Goal: Information Seeking & Learning: Find specific page/section

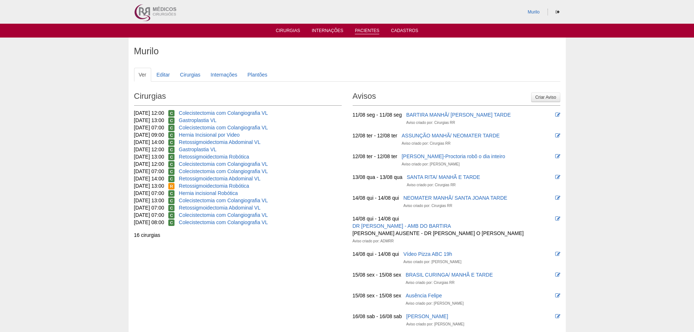
click at [362, 32] on link "Pacientes" at bounding box center [367, 31] width 24 height 6
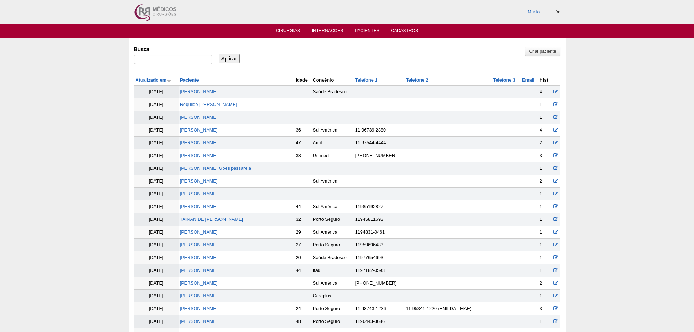
click at [359, 30] on link "Pacientes" at bounding box center [367, 31] width 24 height 6
click at [169, 58] on input "Busca" at bounding box center [173, 59] width 78 height 9
paste input "[PERSON_NAME]"
type input "[PERSON_NAME] [PERSON_NAME]"
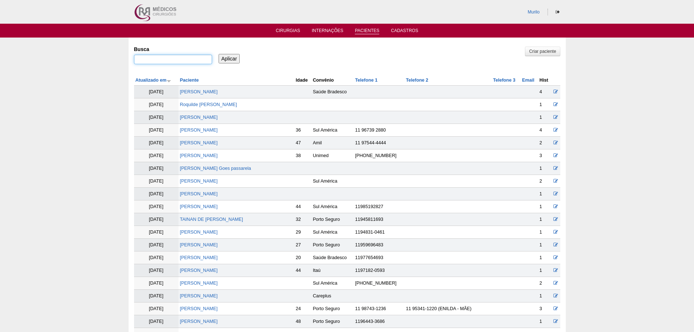
drag, startPoint x: 0, startPoint y: 0, endPoint x: 170, endPoint y: 58, distance: 179.3
click at [170, 58] on input "Busca" at bounding box center [173, 59] width 78 height 9
paste input "[PERSON_NAME]"
type input "[PERSON_NAME]"
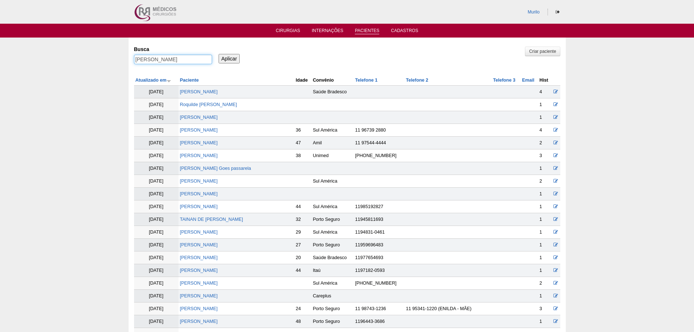
click at [219, 54] on input "Aplicar" at bounding box center [229, 58] width 21 height 9
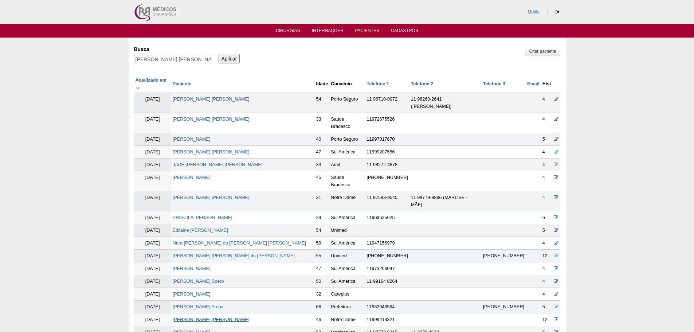
click at [232, 317] on link "[PERSON_NAME]" at bounding box center [211, 319] width 77 height 5
click at [188, 54] on div "Busca BARBARA REGINA PAPAIS BOYADJIAN" at bounding box center [175, 55] width 83 height 25
click at [188, 61] on input "BARBARA REGINA PAPAIS BOYADJIAN" at bounding box center [173, 59] width 78 height 9
paste input "[PERSON_NAME]"
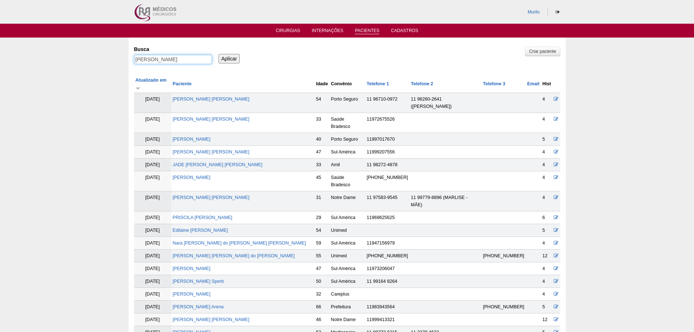
type input "[PERSON_NAME]"
click at [219, 54] on input "Aplicar" at bounding box center [229, 58] width 21 height 9
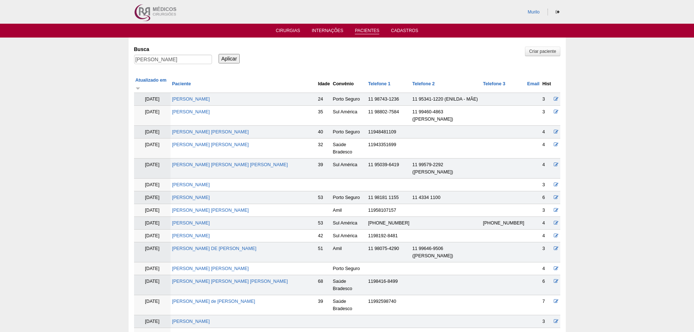
click at [268, 66] on div "Busca [PERSON_NAME] Aplicar" at bounding box center [347, 55] width 426 height 25
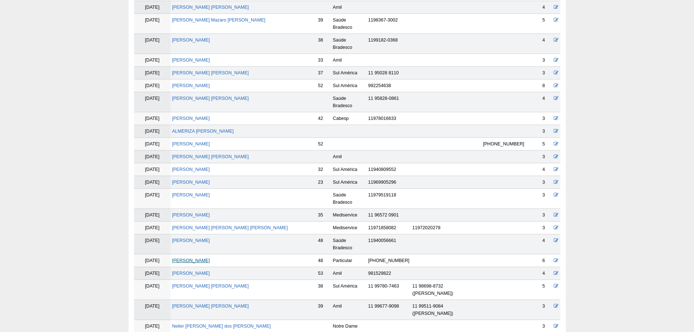
click at [195, 258] on link "[PERSON_NAME]" at bounding box center [191, 260] width 38 height 5
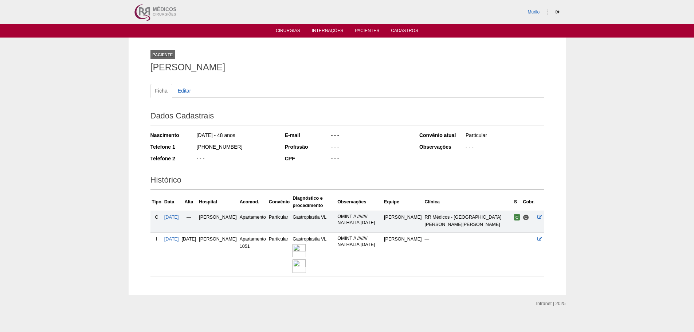
click at [305, 254] on img at bounding box center [298, 250] width 13 height 13
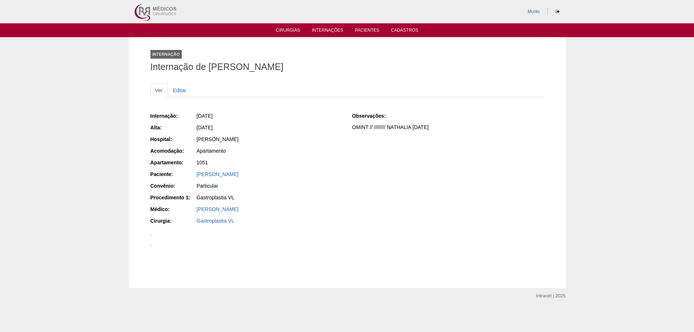
scroll to position [656, 0]
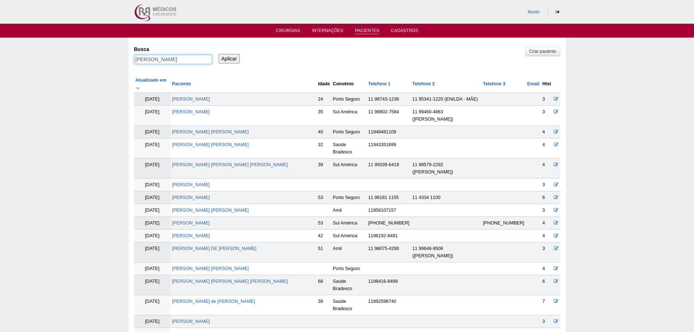
click at [174, 62] on input "SIMONE FERNANDES MAZARO" at bounding box center [173, 59] width 78 height 9
paste input "[PERSON_NAME] [PERSON_NAME]"
type input "[PERSON_NAME] [PERSON_NAME]"
click at [219, 54] on input "Aplicar" at bounding box center [229, 58] width 21 height 9
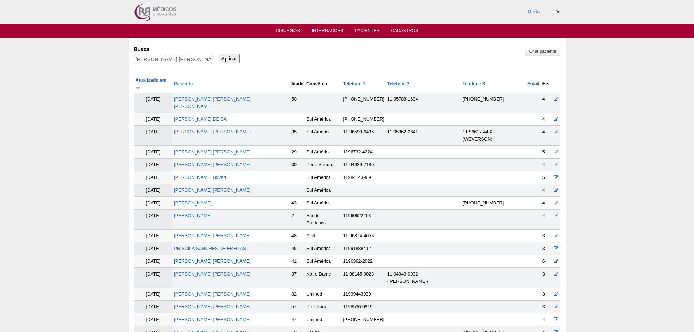
click at [210, 259] on link "LETICIA SANCHES GRAZINA" at bounding box center [212, 261] width 77 height 5
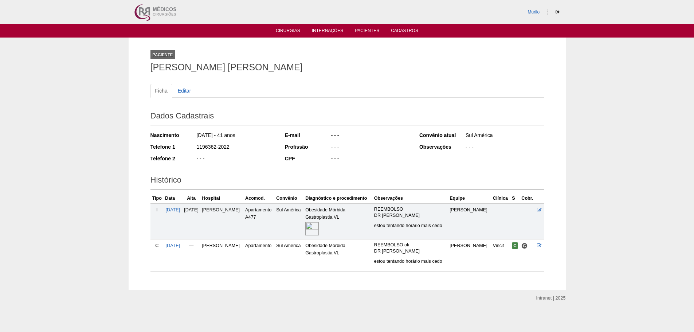
click at [317, 234] on img at bounding box center [311, 228] width 13 height 13
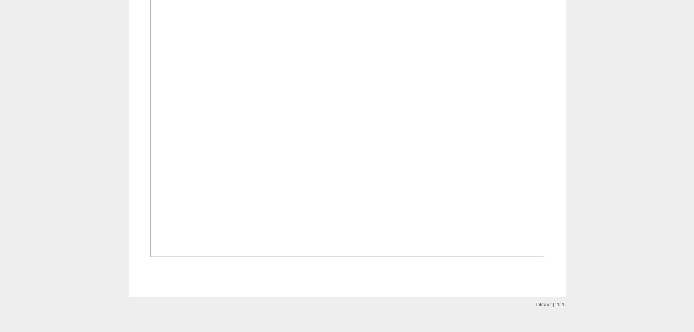
scroll to position [328, 0]
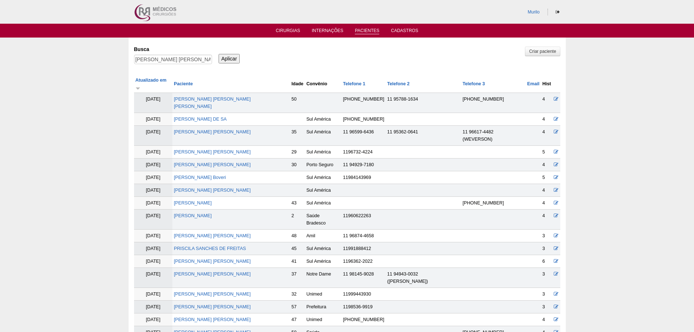
drag, startPoint x: 161, startPoint y: 53, endPoint x: 159, endPoint y: 63, distance: 10.4
click at [162, 57] on div "Busca LETICIA SANCHES GRAZINA" at bounding box center [175, 55] width 83 height 25
click at [159, 63] on input "LETICIA SANCHES GRAZINA" at bounding box center [173, 59] width 78 height 9
paste input "FERNANDA PEREIRA DA SILV"
type input "[PERSON_NAME]"
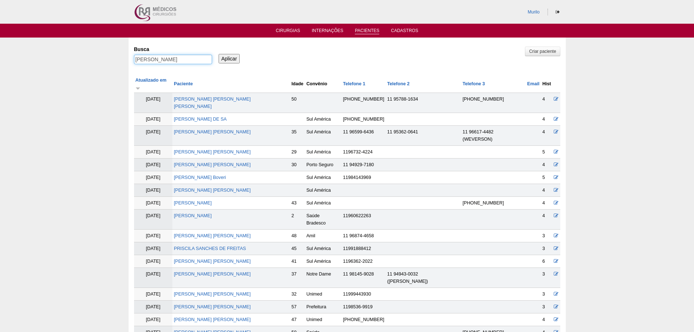
click at [219, 54] on input "Aplicar" at bounding box center [229, 58] width 21 height 9
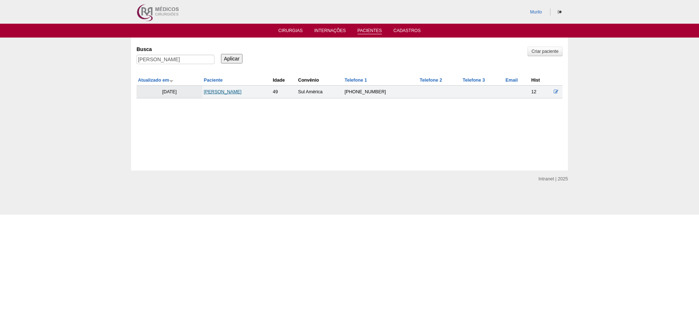
click at [215, 91] on link "[PERSON_NAME]" at bounding box center [223, 91] width 38 height 5
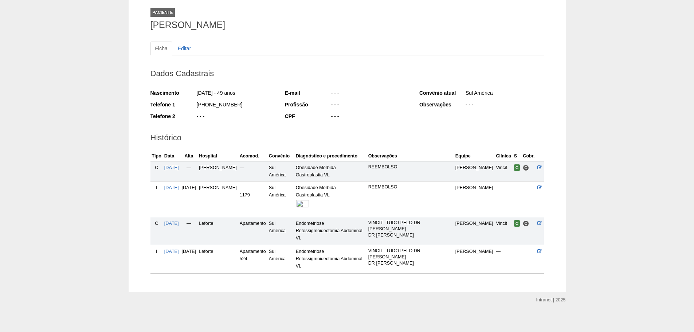
scroll to position [46, 0]
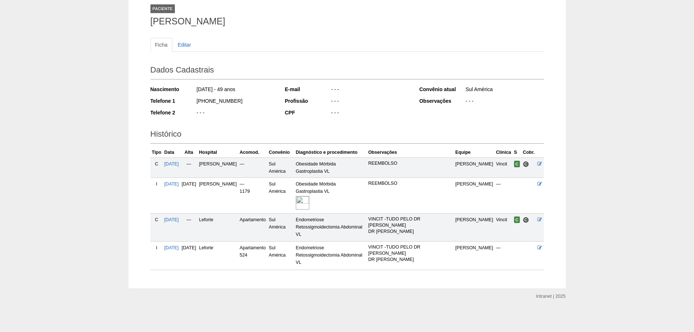
click at [309, 208] on img at bounding box center [302, 202] width 13 height 13
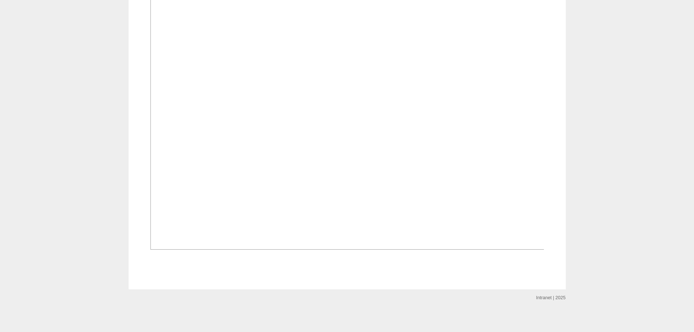
scroll to position [457, 0]
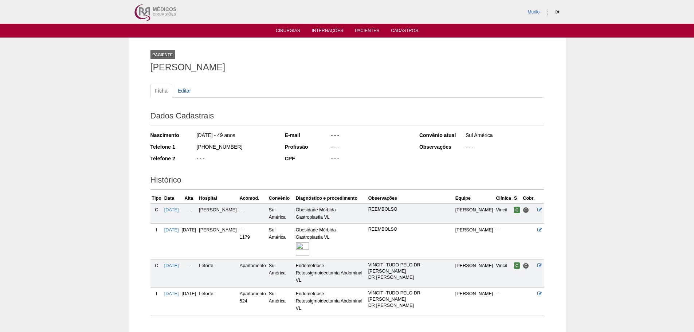
scroll to position [46, 0]
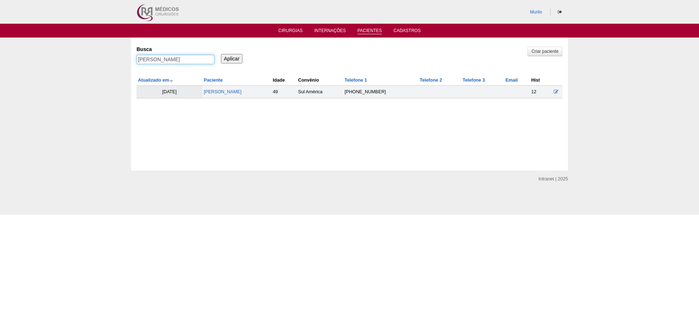
click at [189, 60] on input "FERNANDA PEREIRA DA SILVA" at bounding box center [176, 59] width 78 height 9
paste input "LIDIA FONSEC"
type input "[PERSON_NAME]"
click at [221, 54] on input "Aplicar" at bounding box center [231, 58] width 21 height 9
click at [231, 90] on link "[PERSON_NAME]" at bounding box center [227, 91] width 38 height 5
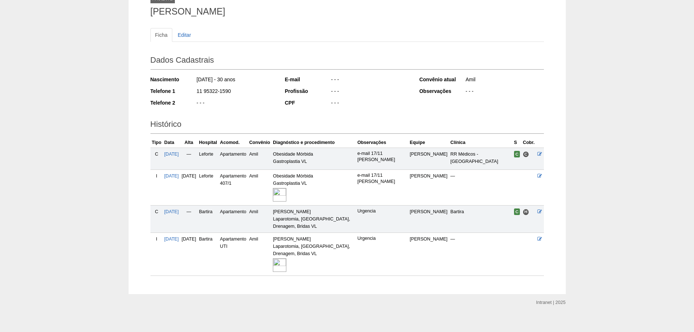
scroll to position [62, 0]
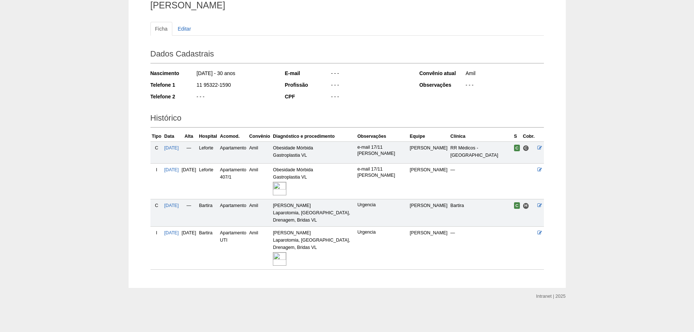
click at [286, 193] on img at bounding box center [279, 188] width 13 height 13
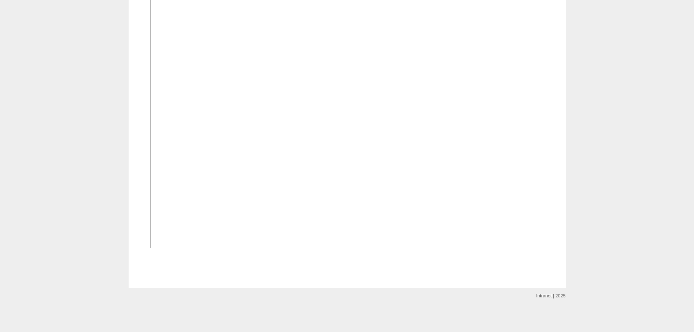
scroll to position [328, 0]
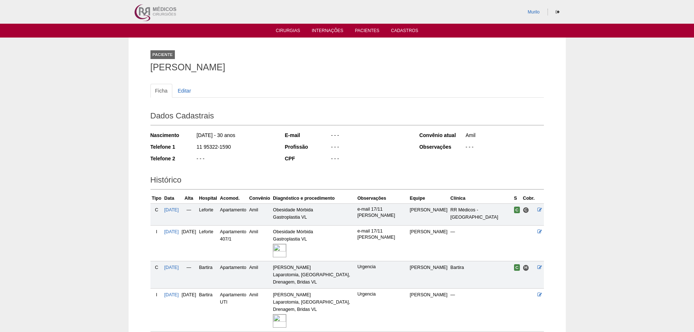
scroll to position [62, 0]
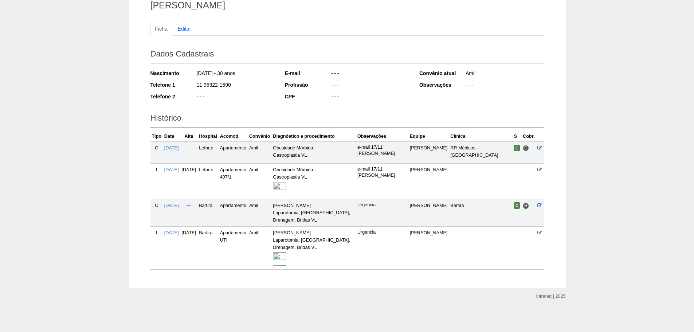
click at [286, 257] on img at bounding box center [279, 258] width 13 height 13
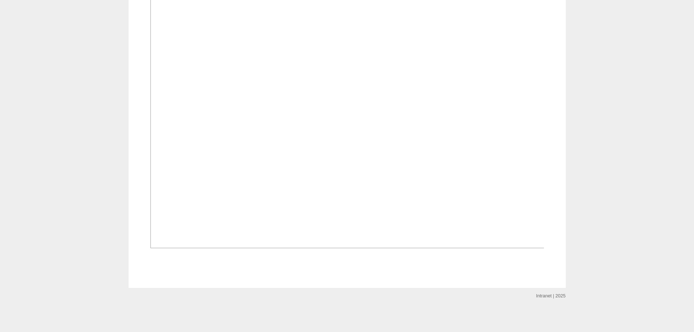
scroll to position [401, 0]
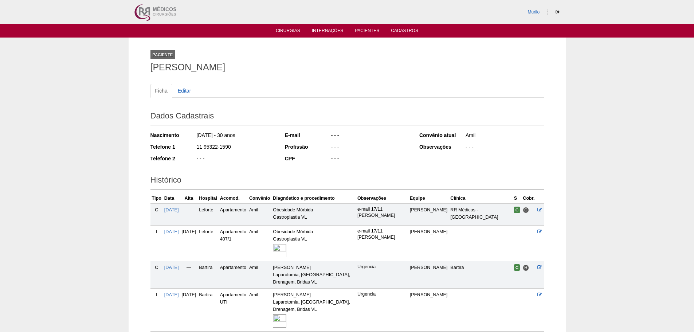
scroll to position [62, 0]
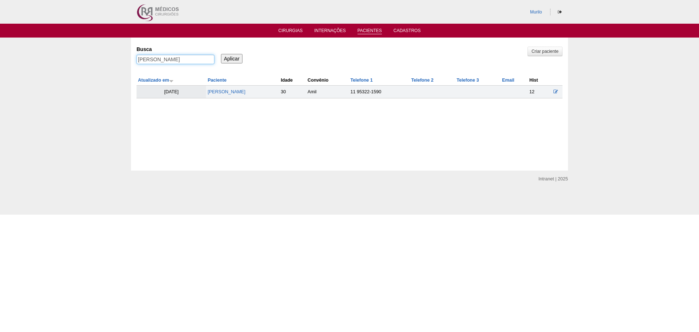
click at [195, 61] on input "[PERSON_NAME]" at bounding box center [176, 59] width 78 height 9
paste input "Ana Kelly Fragoso da Silva Santana"
type input "Ana Kelly Fragoso da Silva Santana"
click at [221, 54] on input "Aplicar" at bounding box center [231, 58] width 21 height 9
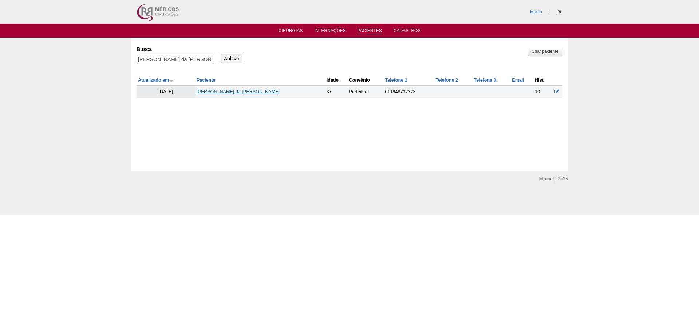
click at [244, 92] on link "[PERSON_NAME] da [PERSON_NAME]" at bounding box center [238, 91] width 83 height 5
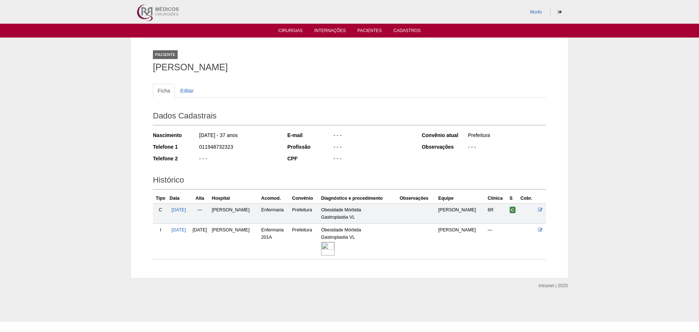
click at [333, 245] on img at bounding box center [327, 248] width 13 height 13
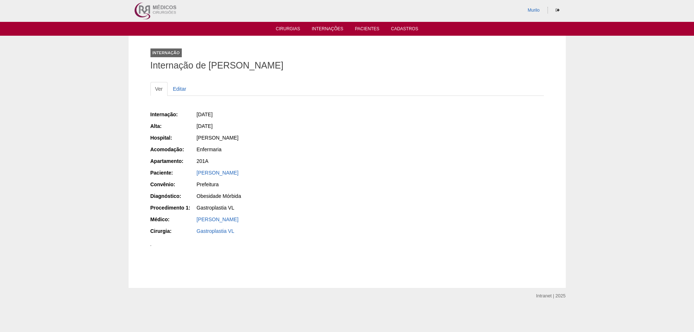
scroll to position [329, 0]
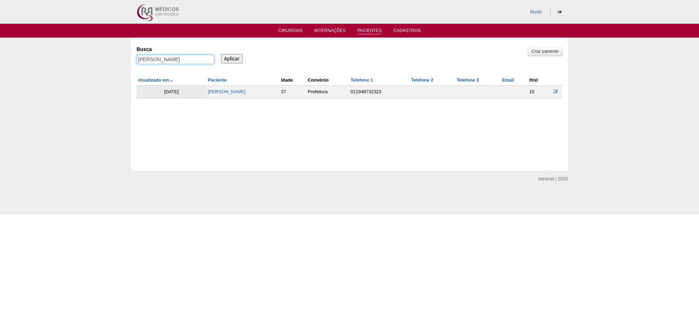
click at [193, 59] on input "[PERSON_NAME]" at bounding box center [176, 59] width 78 height 9
paste input "[PERSON_NAME]"
type input "Ana Maria da Silva Nogueira"
click at [221, 54] on input "Aplicar" at bounding box center [231, 58] width 21 height 9
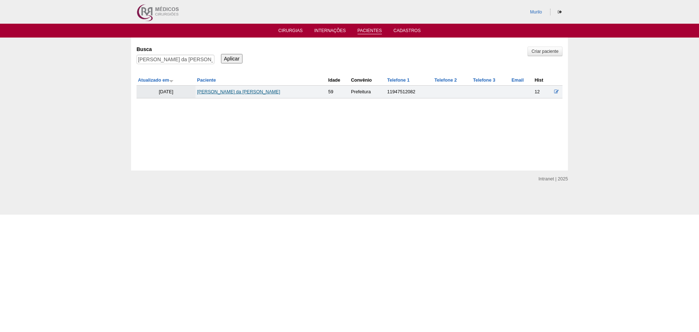
click at [235, 91] on link "[PERSON_NAME] da [PERSON_NAME]" at bounding box center [238, 91] width 83 height 5
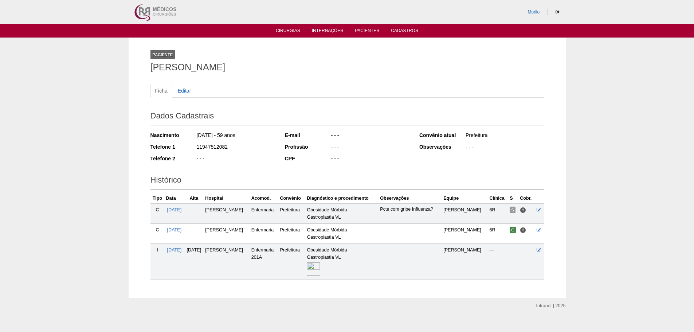
click at [320, 275] on img at bounding box center [313, 268] width 13 height 13
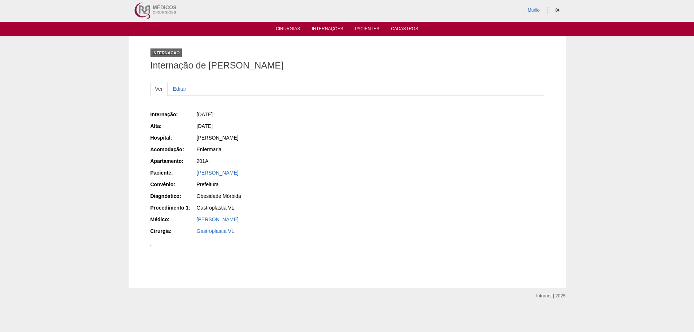
scroll to position [328, 0]
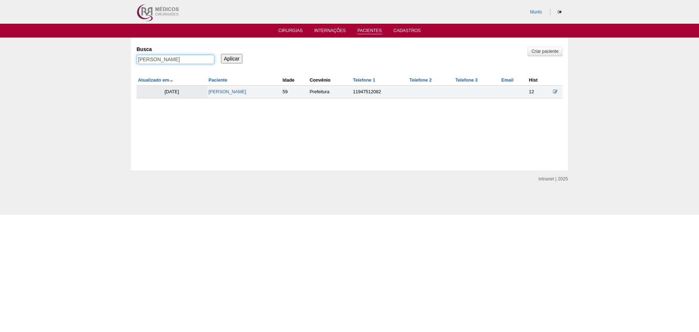
click at [180, 62] on input "[PERSON_NAME]" at bounding box center [176, 59] width 78 height 9
paste input "Caio Antônio Zuidarxis"
type input "Caio Antônio Zuidarxis"
click at [221, 54] on input "Aplicar" at bounding box center [231, 58] width 21 height 9
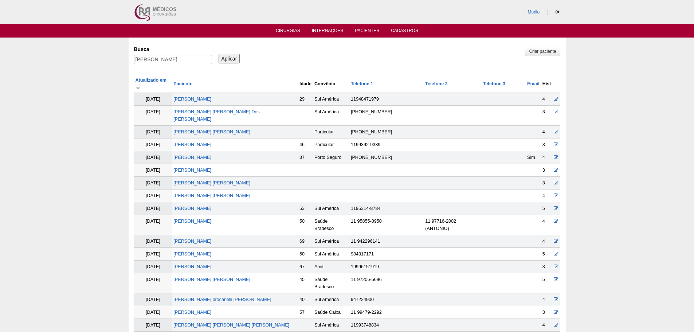
scroll to position [232, 0]
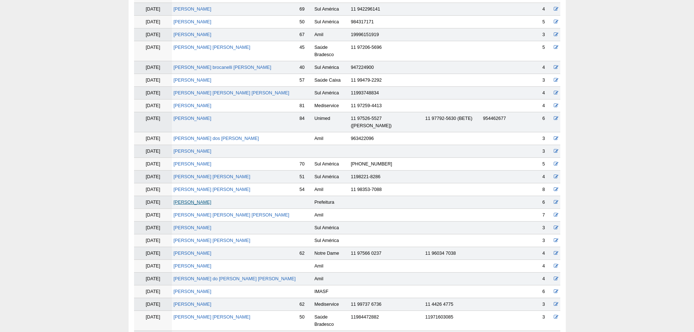
click at [209, 200] on link "[PERSON_NAME]" at bounding box center [192, 202] width 38 height 5
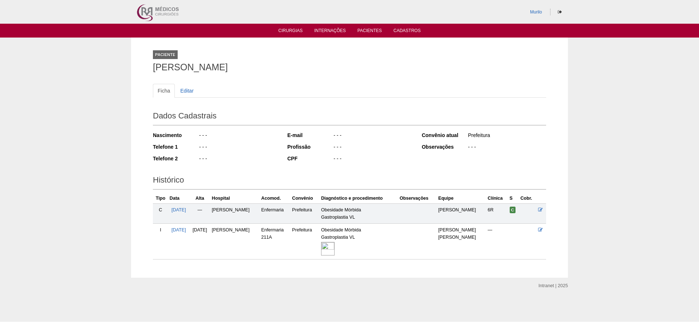
click at [332, 249] on img at bounding box center [327, 248] width 13 height 13
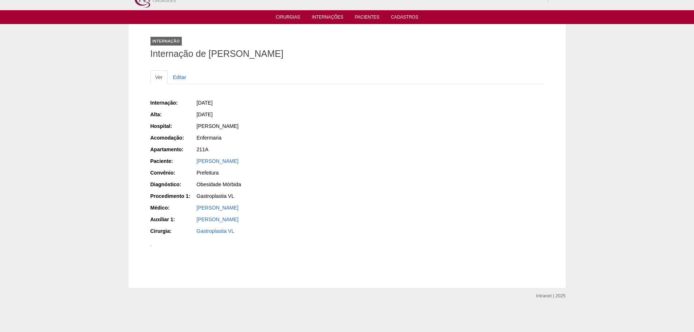
scroll to position [255, 0]
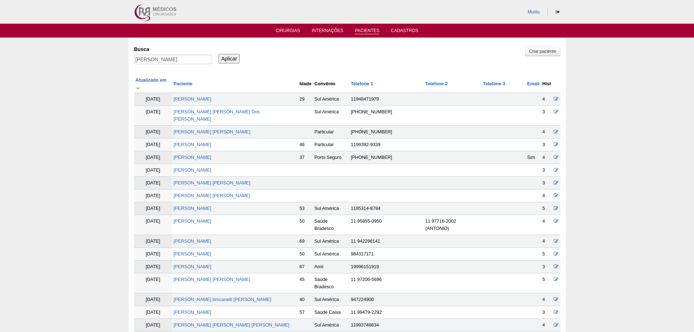
scroll to position [228, 0]
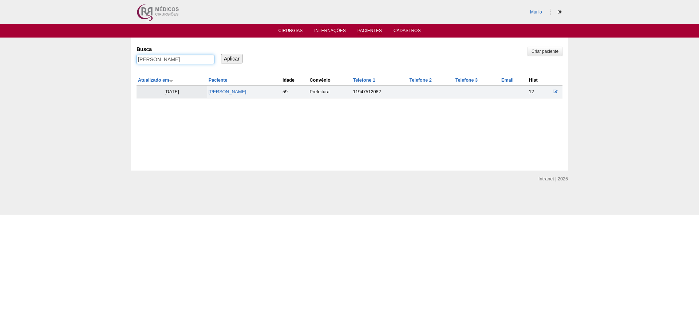
click at [194, 56] on input "Caio Antônio Zuidarxis" at bounding box center [176, 59] width 78 height 9
paste input "[PERSON_NAME]"
type input "[PERSON_NAME]"
click at [221, 54] on input "Aplicar" at bounding box center [231, 58] width 21 height 9
click at [215, 94] on link "[PERSON_NAME]" at bounding box center [228, 91] width 38 height 5
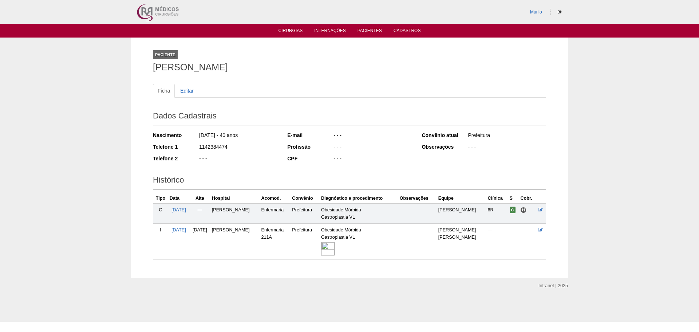
click at [329, 248] on img at bounding box center [327, 248] width 13 height 13
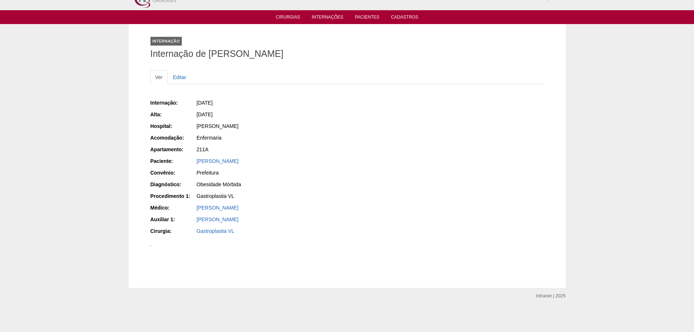
scroll to position [341, 0]
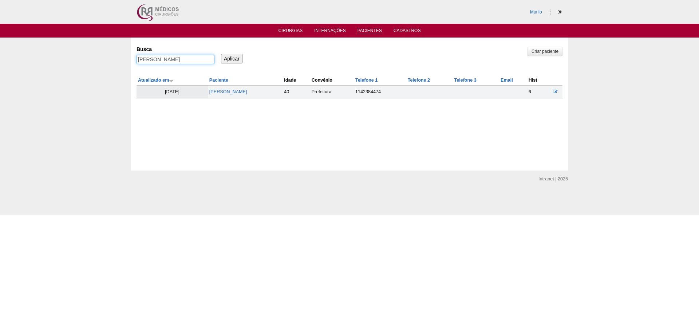
click at [177, 56] on input "[PERSON_NAME]" at bounding box center [176, 59] width 78 height 9
paste input "[PERSON_NAME]"
type input "[PERSON_NAME]"
click at [221, 54] on input "Aplicar" at bounding box center [231, 58] width 21 height 9
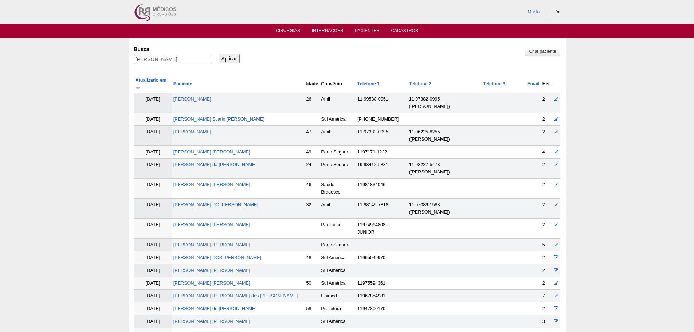
scroll to position [308, 0]
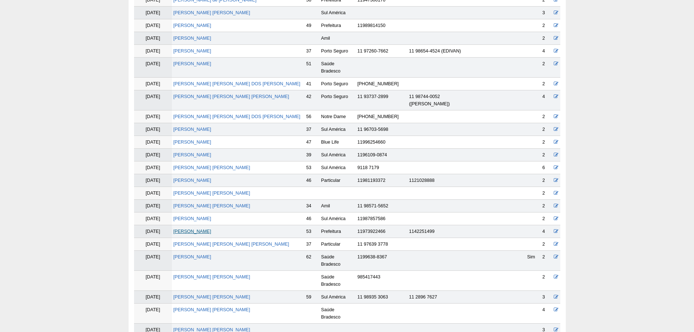
click at [193, 229] on link "[PERSON_NAME]" at bounding box center [192, 231] width 38 height 5
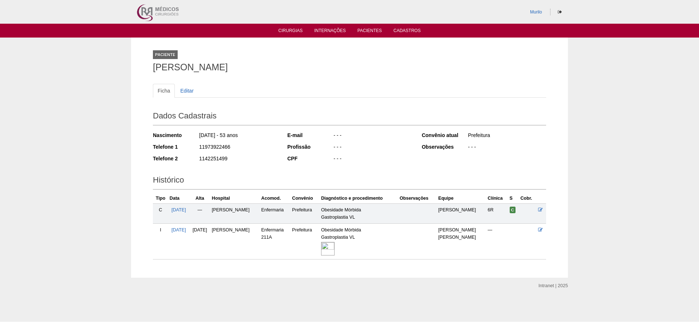
click at [335, 243] on img at bounding box center [327, 248] width 13 height 13
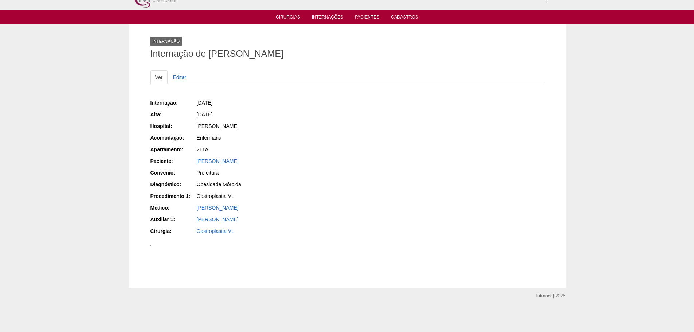
scroll to position [268, 0]
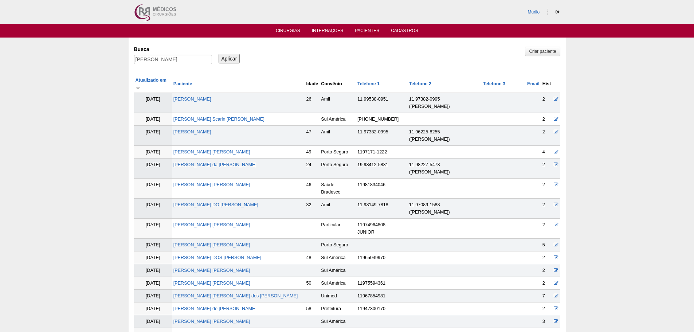
scroll to position [305, 0]
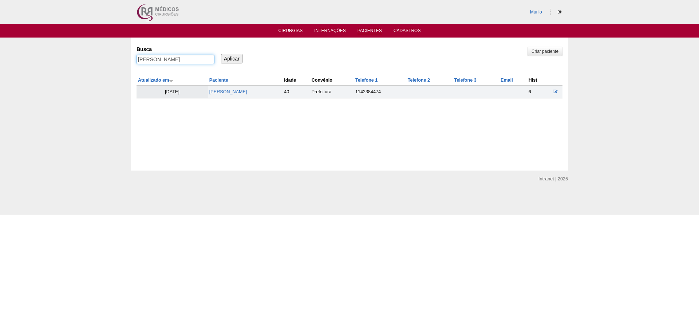
click at [188, 61] on input "Elaine Longhi" at bounding box center [176, 59] width 78 height 9
paste input "[PERSON_NAME]"
type input "[PERSON_NAME] [PERSON_NAME]"
click at [221, 54] on input "Aplicar" at bounding box center [231, 58] width 21 height 9
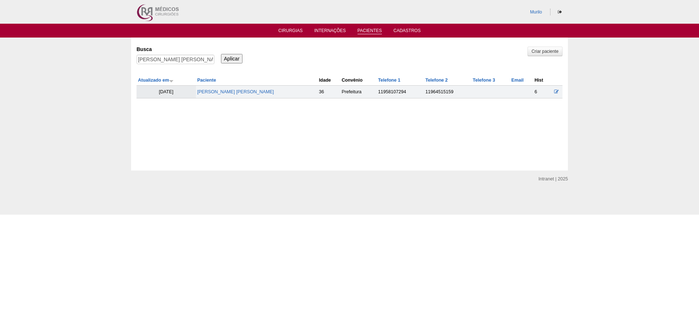
click at [248, 87] on td "[PERSON_NAME] [PERSON_NAME]" at bounding box center [257, 92] width 122 height 13
click at [249, 87] on td "[PERSON_NAME] [PERSON_NAME]" at bounding box center [257, 92] width 122 height 13
click at [248, 89] on link "[PERSON_NAME] [PERSON_NAME]" at bounding box center [235, 91] width 77 height 5
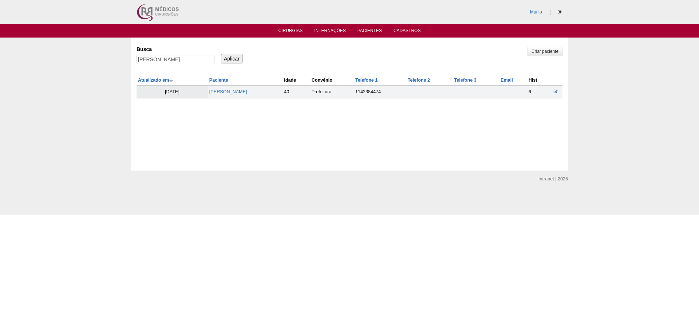
click at [250, 89] on td "[PERSON_NAME]" at bounding box center [245, 92] width 75 height 13
click at [243, 64] on div "Busca [PERSON_NAME] Aplicar" at bounding box center [350, 55] width 426 height 25
click at [239, 61] on input "Aplicar" at bounding box center [231, 58] width 21 height 9
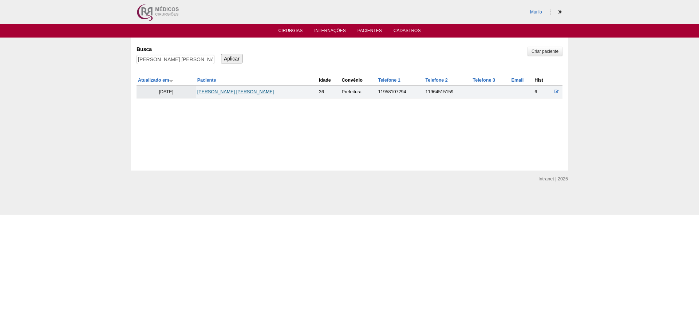
click at [212, 94] on link "[PERSON_NAME]" at bounding box center [235, 91] width 77 height 5
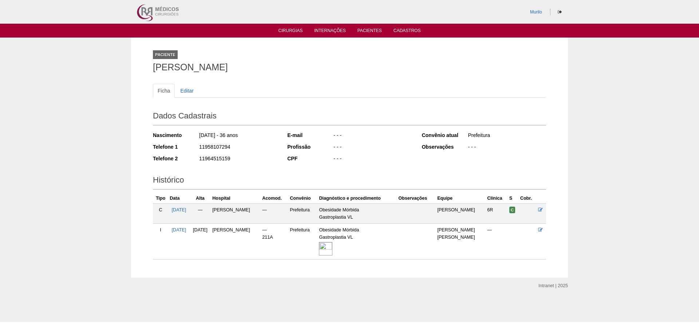
click at [326, 254] on img at bounding box center [325, 248] width 13 height 13
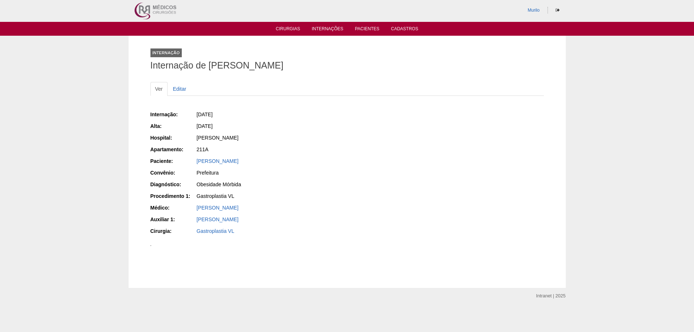
scroll to position [364, 0]
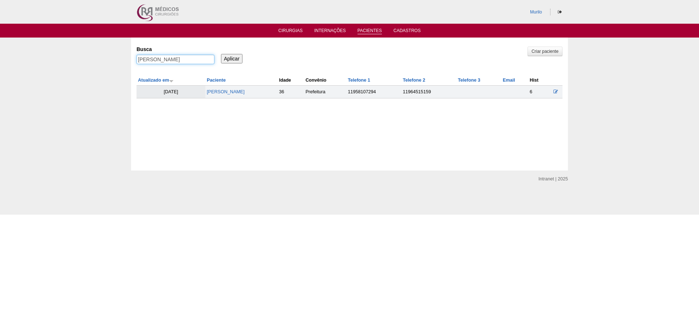
click at [183, 63] on input "[PERSON_NAME]" at bounding box center [176, 59] width 78 height 9
paste input "Marileia Moreira Alves"
type input "Marileia Moreira Alves"
click at [221, 54] on input "Aplicar" at bounding box center [231, 58] width 21 height 9
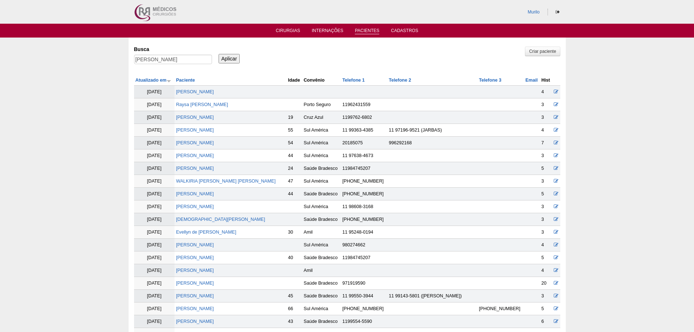
scroll to position [767, 0]
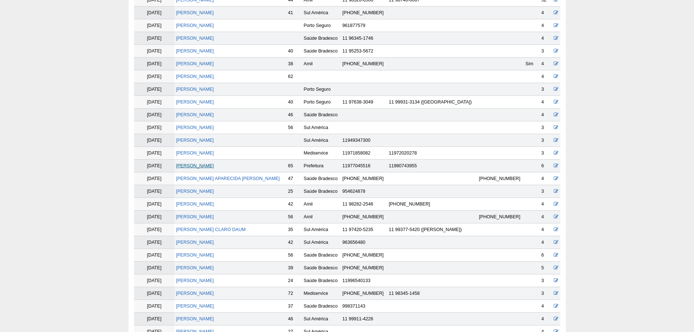
click at [192, 168] on link "[PERSON_NAME]" at bounding box center [195, 165] width 38 height 5
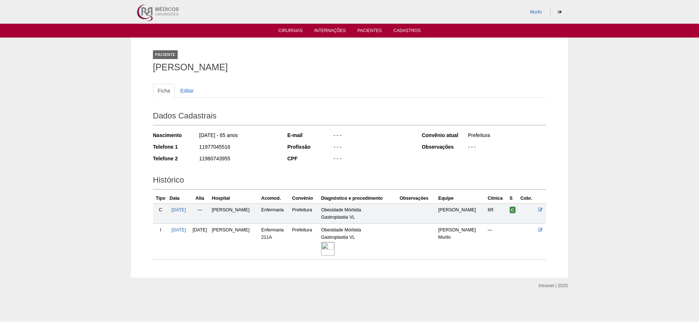
click at [333, 251] on img at bounding box center [327, 248] width 13 height 13
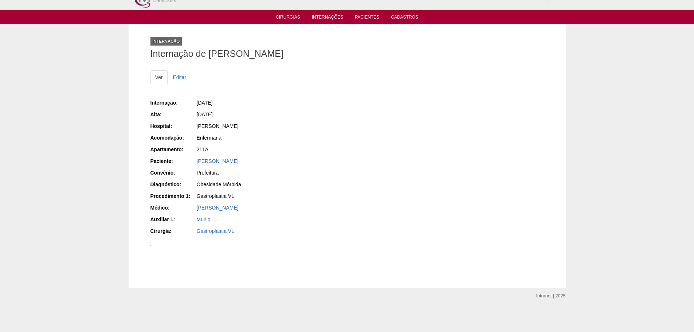
scroll to position [255, 0]
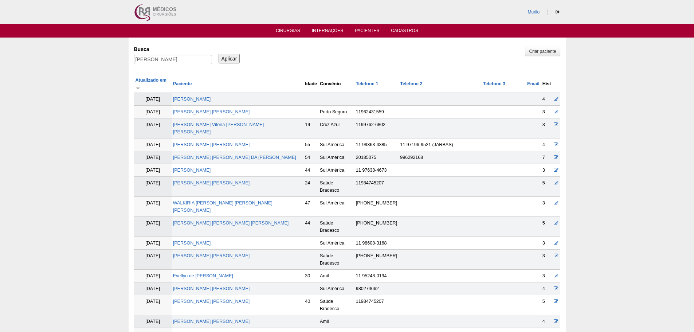
scroll to position [764, 0]
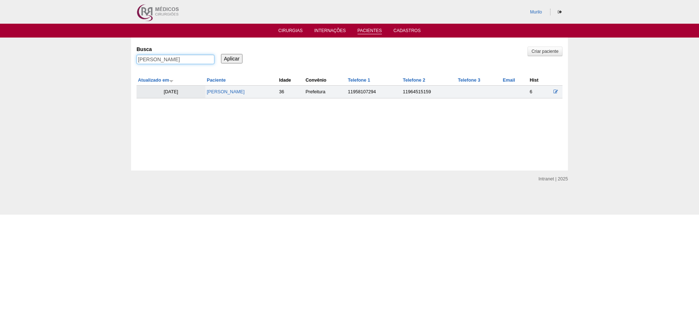
click at [197, 62] on input "[PERSON_NAME]" at bounding box center [176, 59] width 78 height 9
paste input "a Aparecida de Sobral"
type input "[PERSON_NAME] de Sobral"
click at [221, 54] on input "Aplicar" at bounding box center [231, 58] width 21 height 9
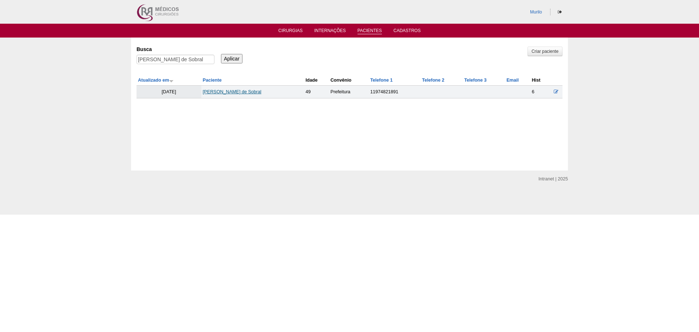
click at [213, 90] on link "[PERSON_NAME] de Sobral" at bounding box center [232, 91] width 59 height 5
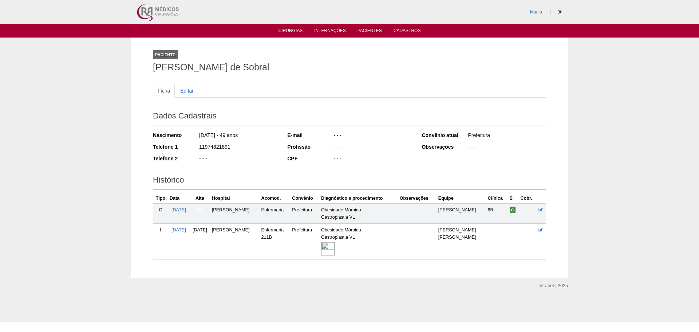
click at [333, 256] on td "Obesidade Mórbida Gastroplastia VL" at bounding box center [359, 241] width 79 height 36
click at [329, 250] on img at bounding box center [327, 248] width 13 height 13
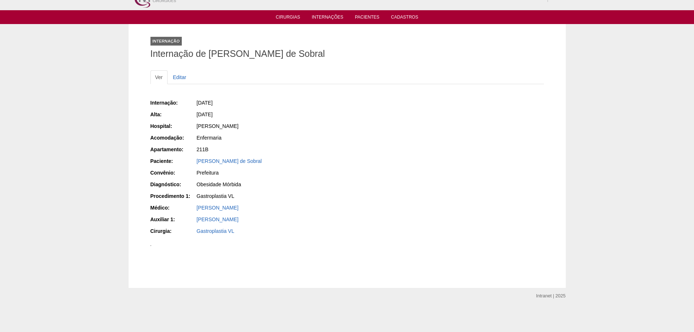
scroll to position [268, 0]
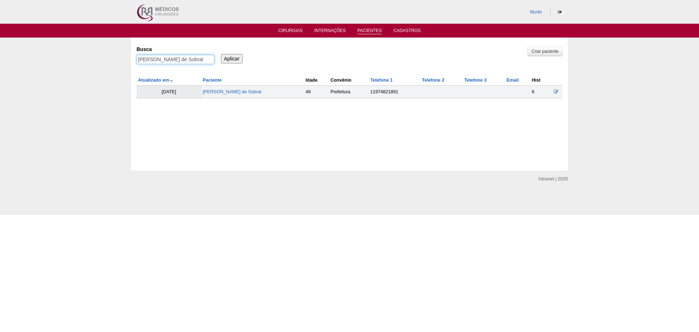
click at [207, 63] on input "[PERSON_NAME] de Sobral" at bounding box center [176, 59] width 78 height 9
paste input "ANTONIO ELINALDO DE ALMEIDA"
type input "ANTONIO ELINALDO DE ALMEIDA"
click at [221, 54] on input "Aplicar" at bounding box center [231, 58] width 21 height 9
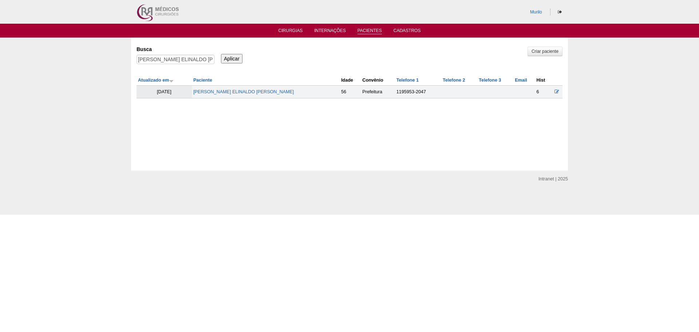
click at [251, 97] on td "[PERSON_NAME] ELINALDO [PERSON_NAME]" at bounding box center [266, 92] width 148 height 13
click at [250, 97] on td "[PERSON_NAME] ELINALDO [PERSON_NAME]" at bounding box center [266, 92] width 148 height 13
click at [254, 94] on link "[PERSON_NAME]" at bounding box center [243, 91] width 101 height 5
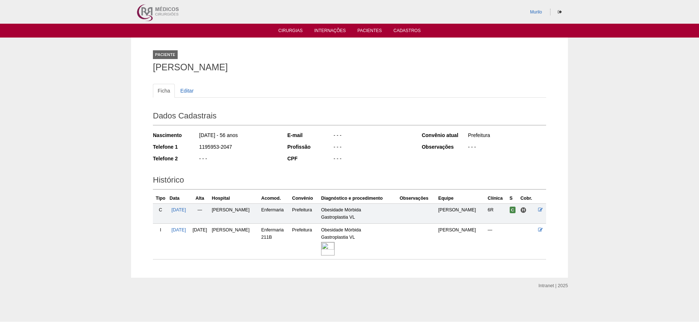
click at [335, 249] on img at bounding box center [327, 248] width 13 height 13
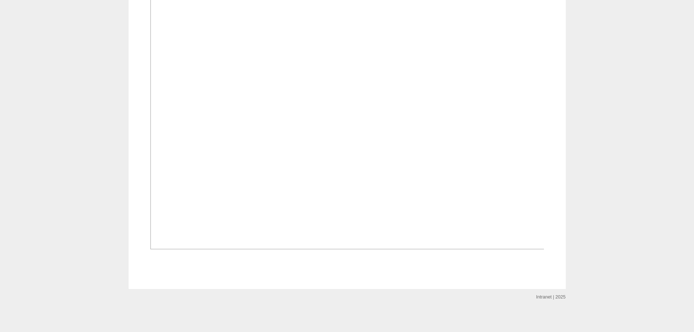
scroll to position [291, 0]
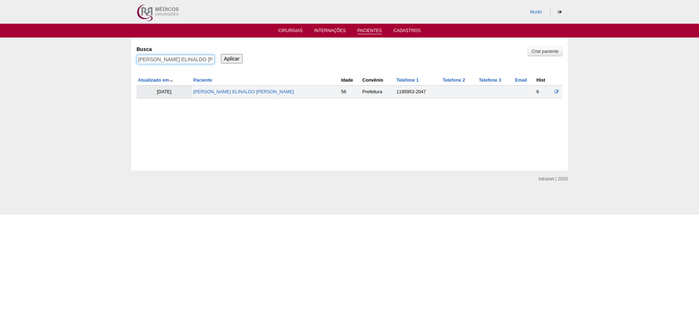
click at [161, 56] on input "ANTONIO ELINALDO DE ALMEIDA" at bounding box center [176, 59] width 78 height 9
paste input "DRIANA MARIA DE JESUS DO VALE"
type input "[PERSON_NAME] [PERSON_NAME] DE [PERSON_NAME] DO VALE"
click at [221, 54] on input "Aplicar" at bounding box center [231, 58] width 21 height 9
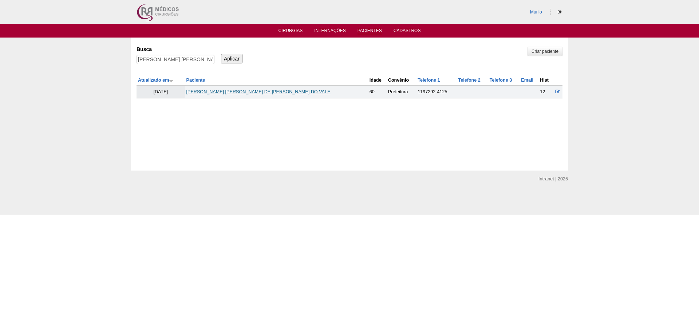
click at [227, 90] on link "[PERSON_NAME] [PERSON_NAME] DE [PERSON_NAME] DO VALE" at bounding box center [258, 91] width 144 height 5
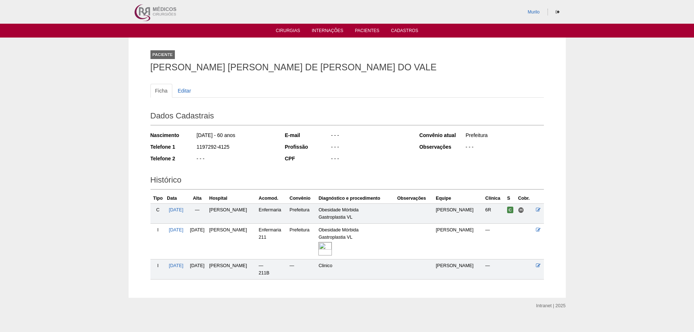
click at [332, 247] on img at bounding box center [324, 248] width 13 height 13
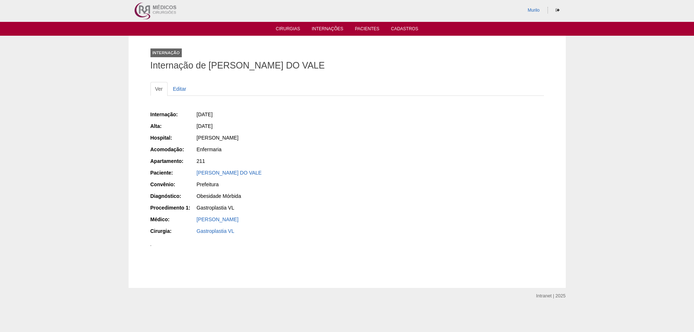
scroll to position [291, 0]
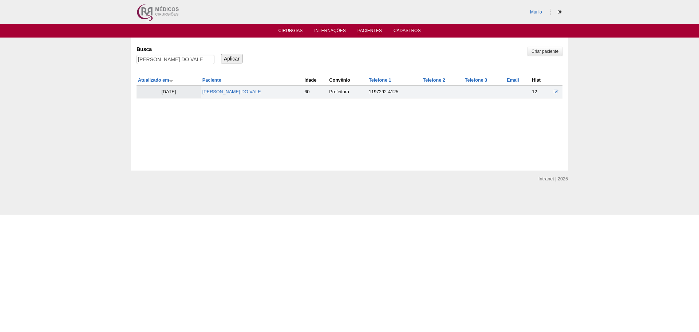
click at [173, 70] on div "Criar paciente Busca ADRIANA MARIA DE JESUS DO VALE Aplicar Atualizado em Pacie…" at bounding box center [350, 70] width 426 height 55
click at [180, 67] on div "ADRIANA MARIA DE JESUS DO VALE" at bounding box center [176, 61] width 78 height 13
click at [186, 56] on input "[PERSON_NAME] [PERSON_NAME] DE [PERSON_NAME] DO VALE" at bounding box center [176, 59] width 78 height 9
paste input "Claudia Freitas da Silva"
type input "Claudia Freitas da Silva"
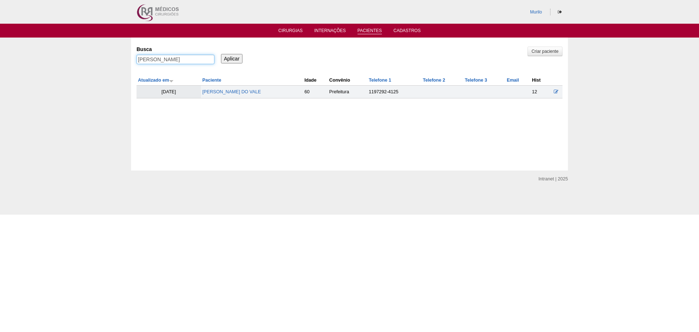
click at [221, 54] on input "Aplicar" at bounding box center [231, 58] width 21 height 9
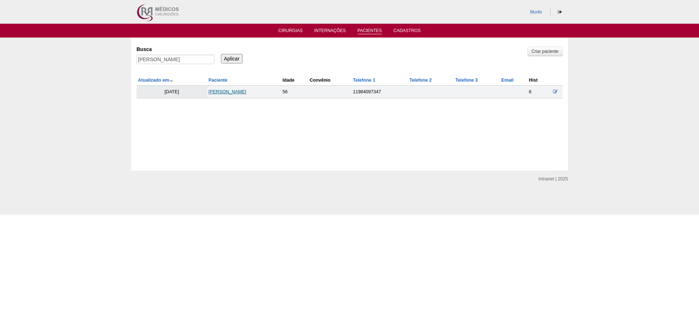
click at [230, 91] on link "Claudia Freitas da Silva" at bounding box center [228, 91] width 38 height 5
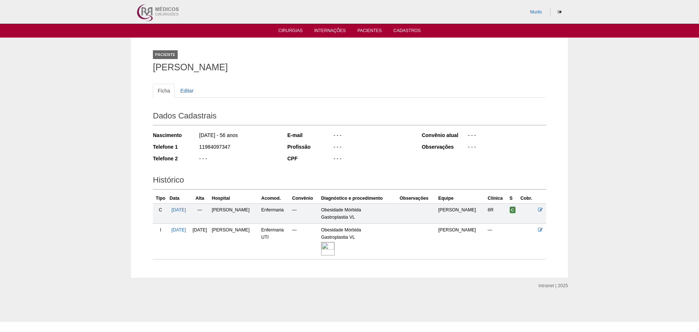
click at [334, 243] on img at bounding box center [327, 248] width 13 height 13
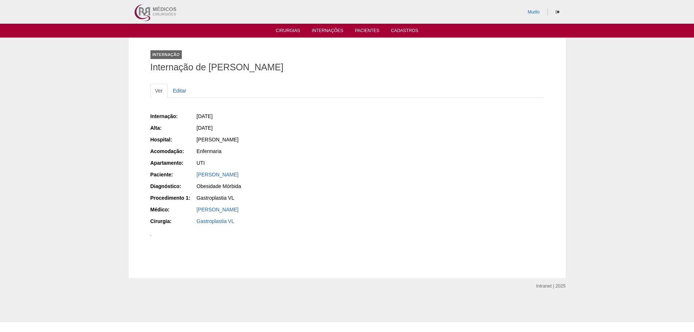
scroll to position [291, 0]
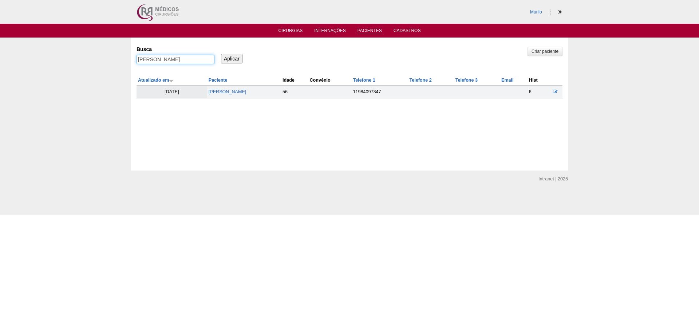
click at [169, 62] on input "[PERSON_NAME]" at bounding box center [176, 59] width 78 height 9
paste input "GABRIELA BRUMATI SZIMKIEWICS"
type input "GABRIELA BRUMATI SZIMKIEWICS"
click at [221, 54] on input "Aplicar" at bounding box center [231, 58] width 21 height 9
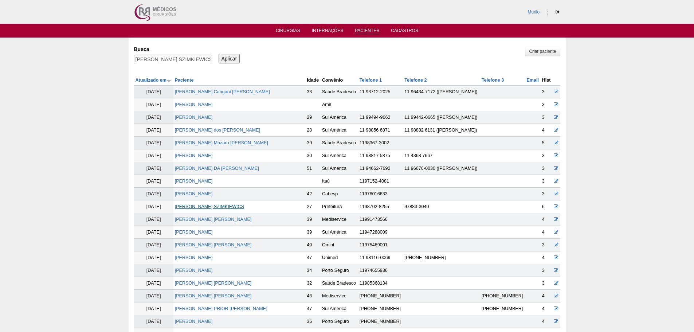
click at [244, 209] on link "[PERSON_NAME] SZIMKIEWICS" at bounding box center [209, 206] width 69 height 5
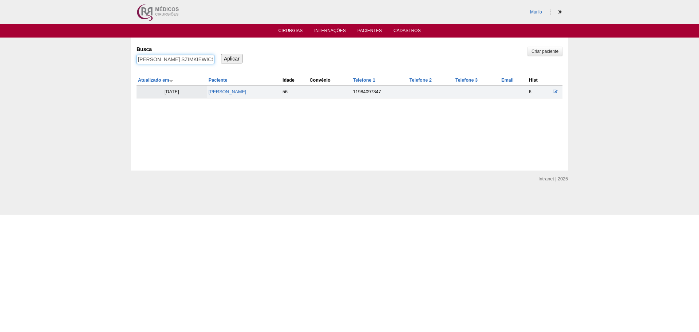
click at [195, 64] on input "[PERSON_NAME] SZIMKIEWICS" at bounding box center [176, 59] width 78 height 9
paste input "[PERSON_NAME]"
type input "[PERSON_NAME]"
click at [221, 54] on input "Aplicar" at bounding box center [231, 58] width 21 height 9
click at [217, 93] on link "[PERSON_NAME]" at bounding box center [229, 91] width 38 height 5
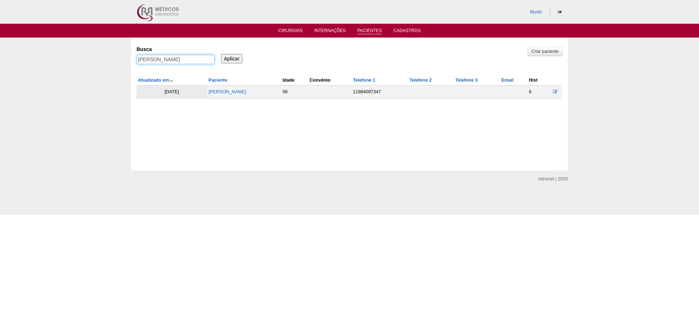
click at [157, 56] on input "Carolina Ricciardi de Souza" at bounding box center [176, 59] width 78 height 9
paste input "[PERSON_NAME]"
type input "[PERSON_NAME]"
click at [221, 54] on input "Aplicar" at bounding box center [231, 58] width 21 height 9
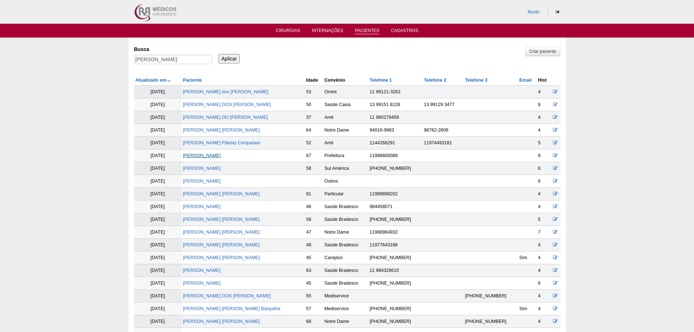
click at [221, 155] on link "[PERSON_NAME]" at bounding box center [202, 155] width 38 height 5
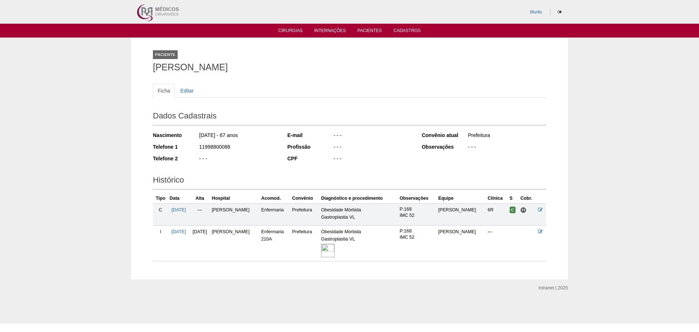
click at [333, 252] on img at bounding box center [327, 250] width 13 height 13
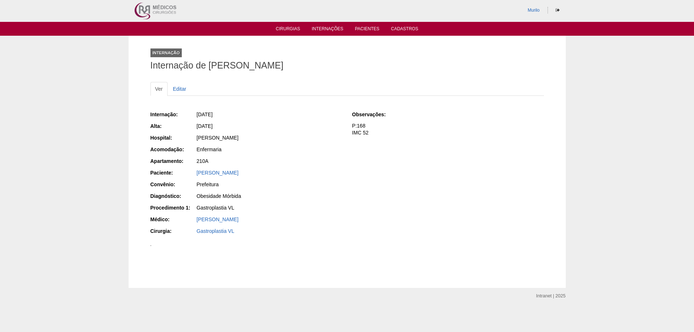
scroll to position [255, 0]
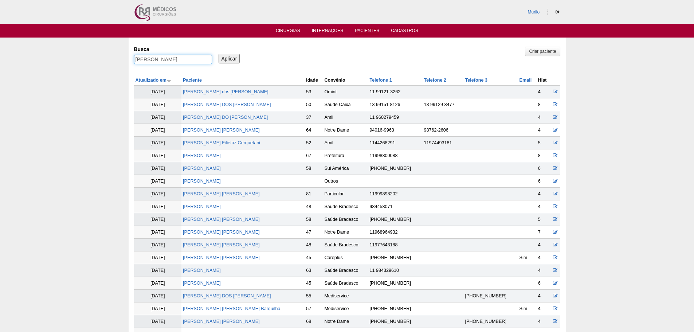
click at [178, 60] on input "[PERSON_NAME]" at bounding box center [173, 59] width 78 height 9
paste input "Evelin da Silva Ribeiro"
type input "Evelin da Silva Ribeiro"
click at [219, 54] on input "Aplicar" at bounding box center [229, 58] width 21 height 9
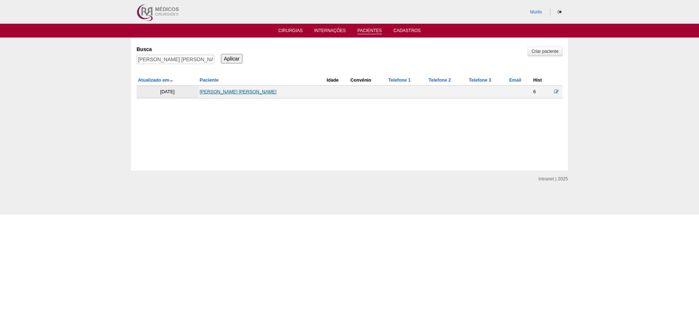
click at [225, 92] on link "Evelin da Silva Ribeiro" at bounding box center [238, 91] width 77 height 5
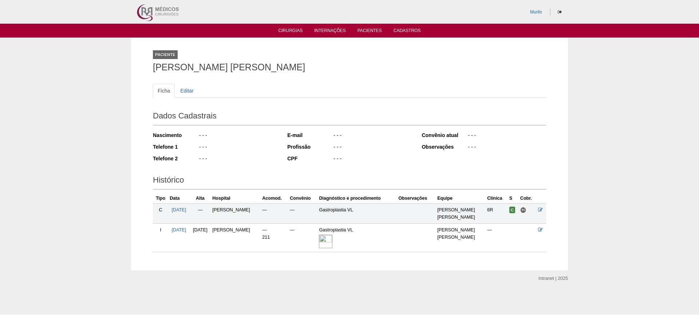
click at [343, 248] on div at bounding box center [357, 241] width 76 height 16
click at [331, 243] on img at bounding box center [325, 241] width 13 height 13
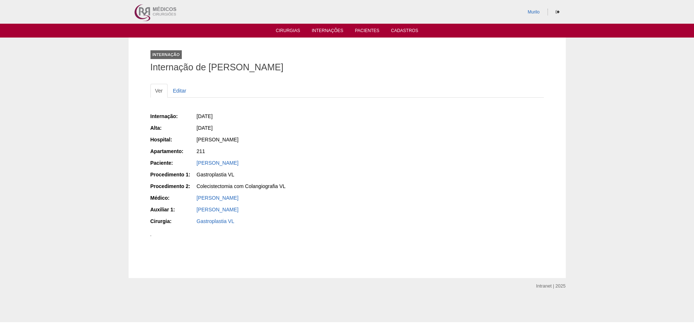
scroll to position [255, 0]
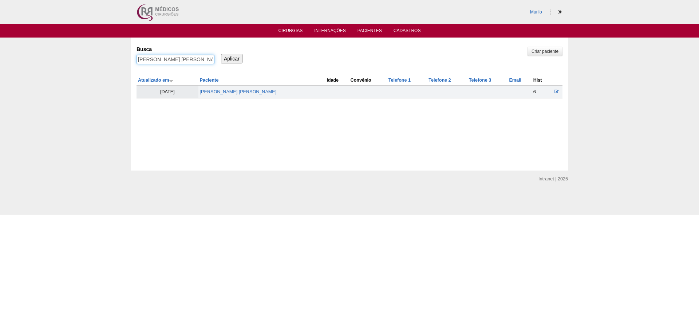
click at [155, 55] on input "[PERSON_NAME]" at bounding box center [176, 59] width 78 height 9
paste input "KELLY CRISTINA LOUREDO GALDINO"
type input "KELLY CRISTINA LOUREDO GALDINO"
click at [221, 54] on input "Aplicar" at bounding box center [231, 58] width 21 height 9
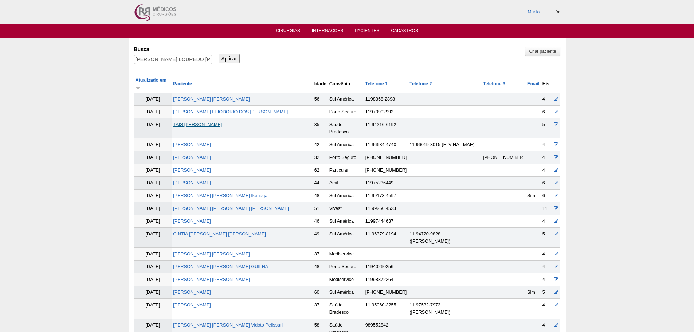
scroll to position [245, 0]
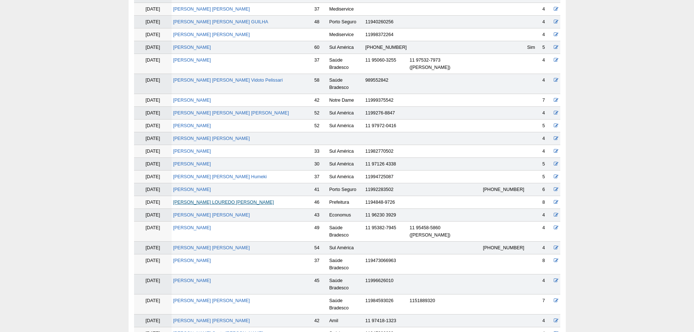
click at [212, 200] on link "[PERSON_NAME]" at bounding box center [223, 202] width 101 height 5
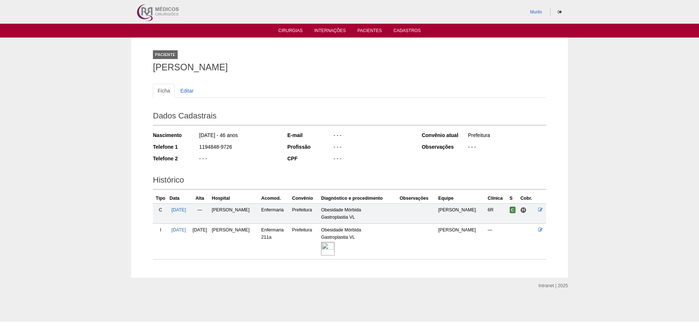
click at [331, 242] on img at bounding box center [327, 248] width 13 height 13
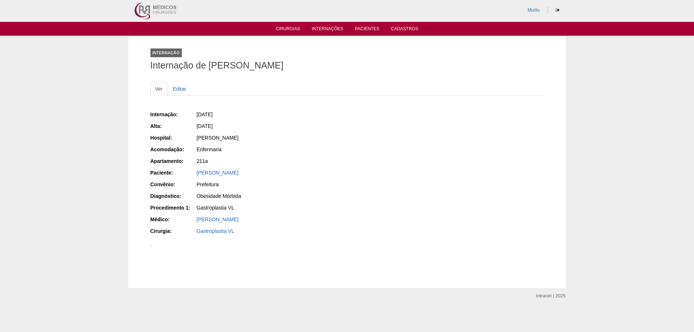
scroll to position [220, 0]
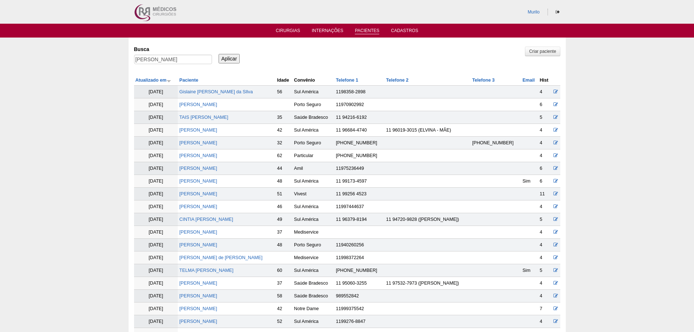
scroll to position [241, 0]
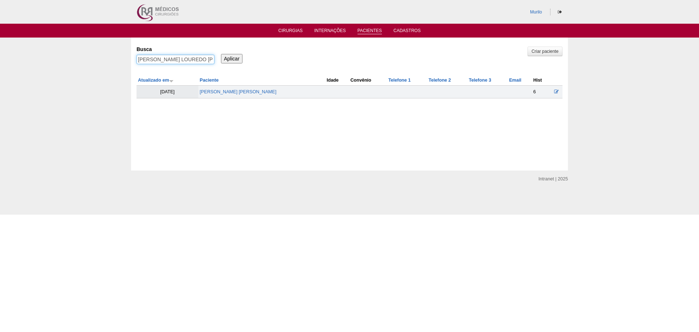
click at [180, 59] on input "KELLY CRISTINA LOUREDO GALDINO" at bounding box center [176, 59] width 78 height 9
paste input "[PERSON_NAME] [PERSON_NAME]"
type input "[PERSON_NAME] [PERSON_NAME]"
click at [221, 54] on input "Aplicar" at bounding box center [231, 58] width 21 height 9
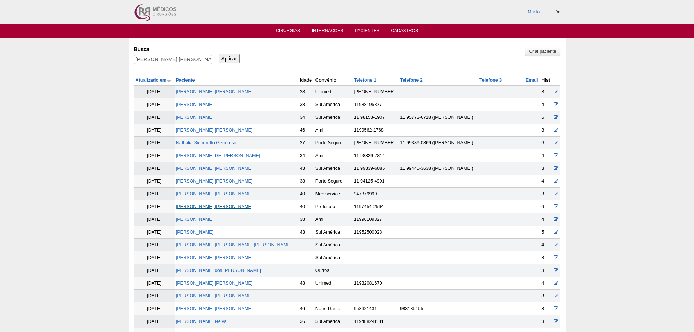
click at [201, 209] on link "[PERSON_NAME] [PERSON_NAME]" at bounding box center [214, 206] width 77 height 5
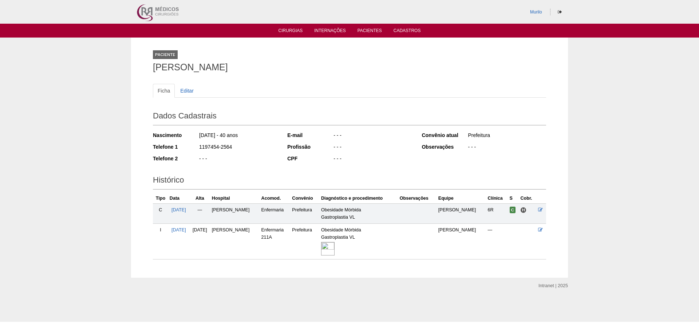
click at [328, 248] on img at bounding box center [327, 248] width 13 height 13
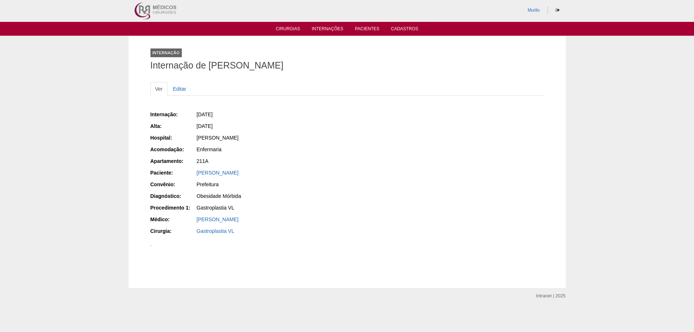
scroll to position [291, 0]
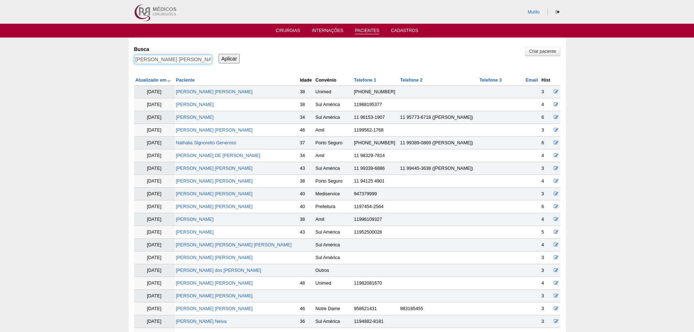
click at [174, 58] on input "[PERSON_NAME]" at bounding box center [173, 59] width 78 height 9
paste input "Francisca Rafaela Araujo Pereira Felix"
type input "Francisca Rafaela Araujo Pereira Felix"
click at [219, 54] on input "Aplicar" at bounding box center [229, 58] width 21 height 9
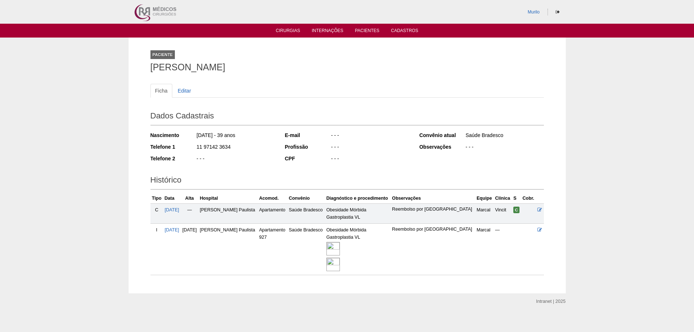
click at [340, 253] on img at bounding box center [332, 248] width 13 height 13
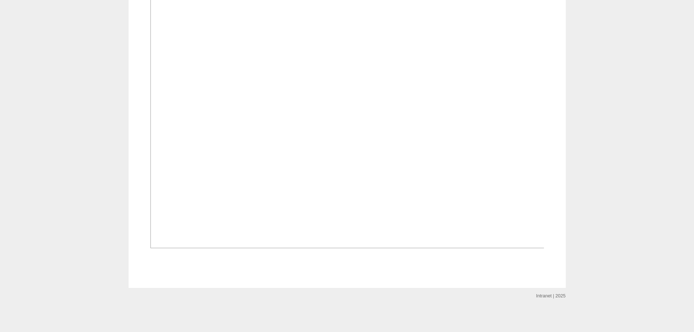
scroll to position [983, 0]
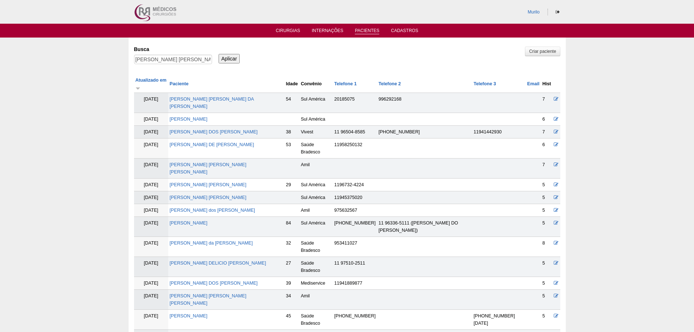
click at [195, 67] on div "Francisca Rafaela Araujo Pereira Felix" at bounding box center [173, 61] width 78 height 13
click at [207, 59] on input "Francisca Rafaela Araujo Pereira Felix" at bounding box center [173, 59] width 78 height 9
paste input "[PERSON_NAME] [PERSON_NAME]"
type input "[PERSON_NAME] [PERSON_NAME]"
click at [219, 54] on input "Aplicar" at bounding box center [229, 58] width 21 height 9
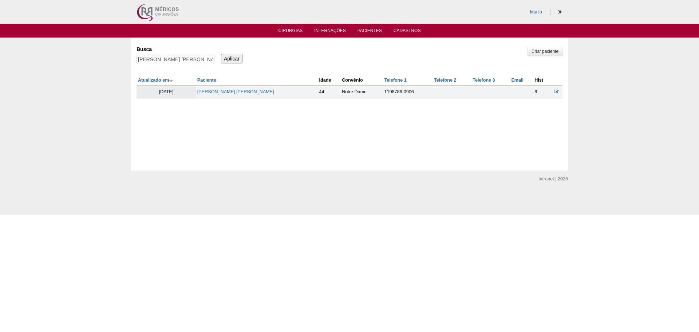
click at [216, 87] on td "[PERSON_NAME] [PERSON_NAME]" at bounding box center [257, 92] width 122 height 13
click at [217, 90] on link "[PERSON_NAME] [PERSON_NAME]" at bounding box center [235, 91] width 77 height 5
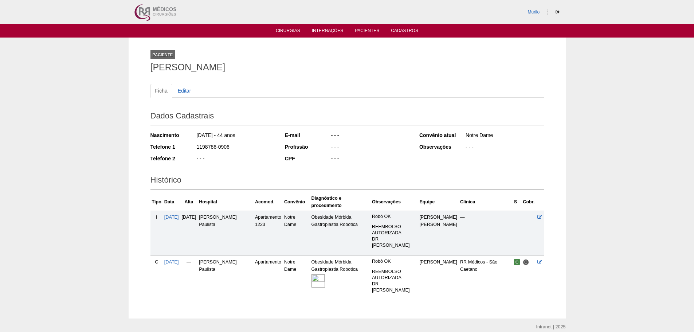
click at [325, 274] on img at bounding box center [317, 280] width 13 height 13
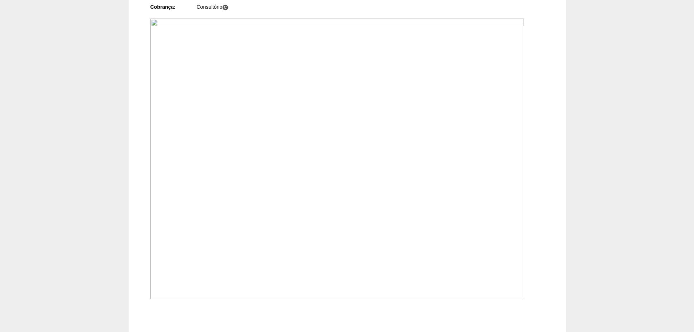
scroll to position [288, 0]
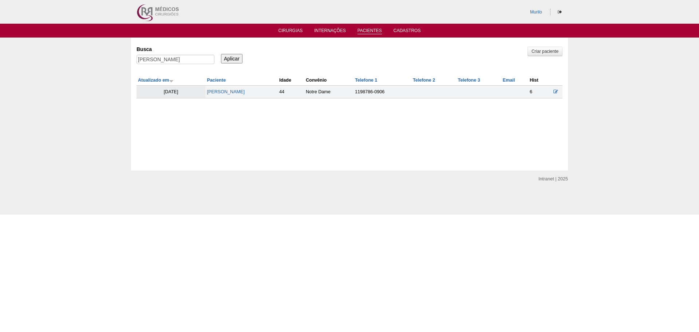
drag, startPoint x: 204, startPoint y: 68, endPoint x: 202, endPoint y: 60, distance: 8.6
click at [202, 66] on div "Criar paciente [GEOGRAPHIC_DATA] [PERSON_NAME] Aplicar Atualizado em Paciente I…" at bounding box center [350, 70] width 426 height 55
click at [202, 59] on input "[PERSON_NAME]" at bounding box center [176, 59] width 78 height 9
paste input "[PERSON_NAME] DEL [PERSON_NAME]"
type input "[PERSON_NAME] DEL [PERSON_NAME]"
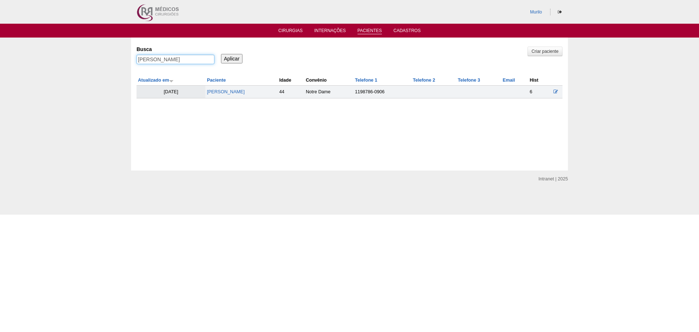
click at [221, 54] on input "Aplicar" at bounding box center [231, 58] width 21 height 9
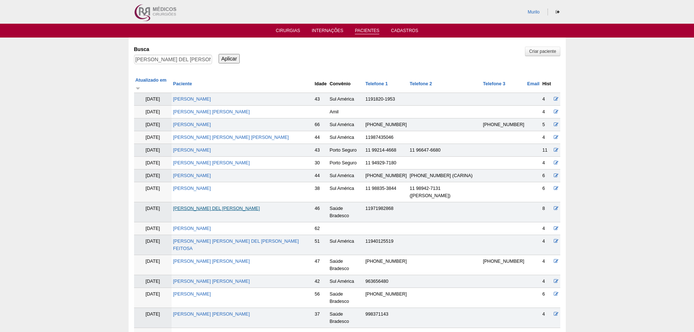
click at [212, 206] on link "[PERSON_NAME] DEL [PERSON_NAME]" at bounding box center [216, 208] width 87 height 5
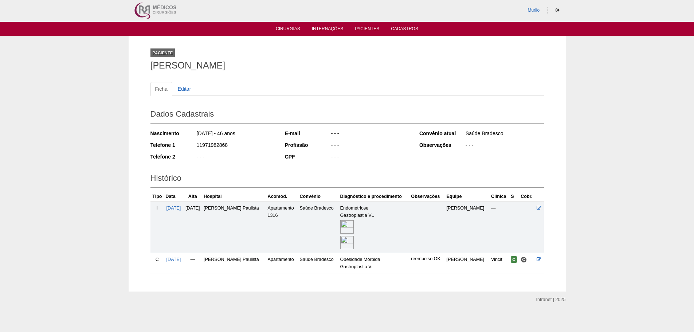
scroll to position [5, 0]
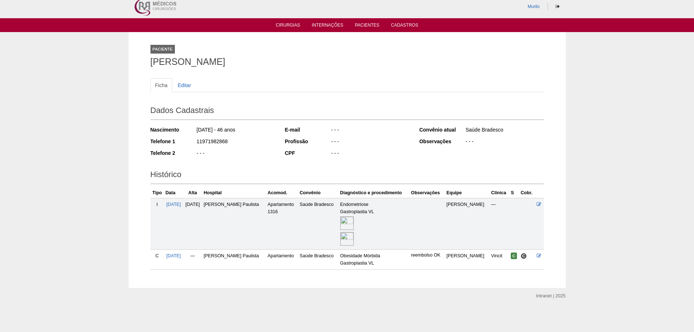
click at [354, 222] on img at bounding box center [346, 222] width 13 height 13
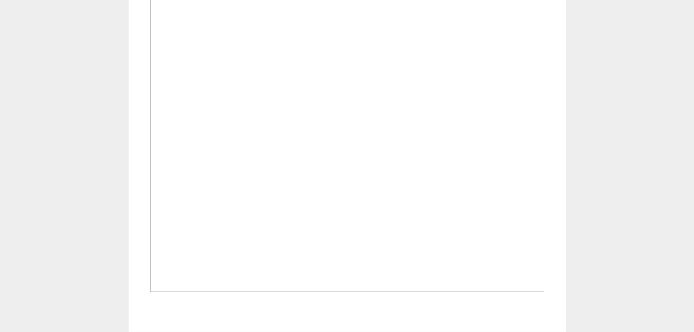
scroll to position [1056, 0]
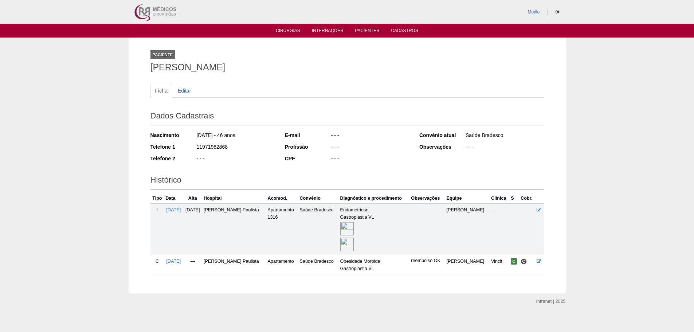
scroll to position [5, 0]
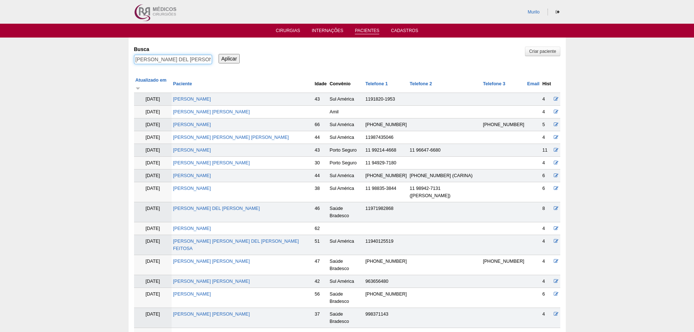
click at [184, 56] on input "[PERSON_NAME]" at bounding box center [173, 59] width 78 height 9
paste input "ALEXANDRE DELLAI SCHLIEPER"
type input "[PERSON_NAME]"
click at [219, 54] on input "Aplicar" at bounding box center [229, 58] width 21 height 9
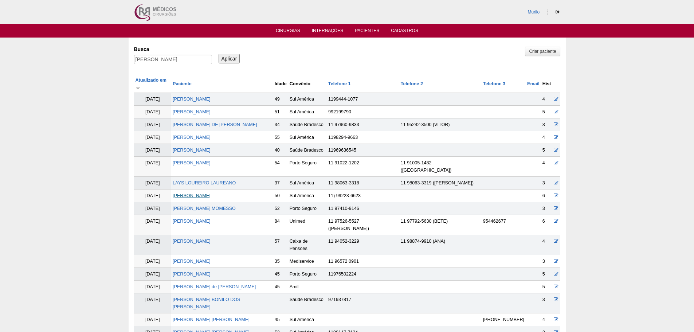
click at [207, 193] on link "[PERSON_NAME]" at bounding box center [192, 195] width 38 height 5
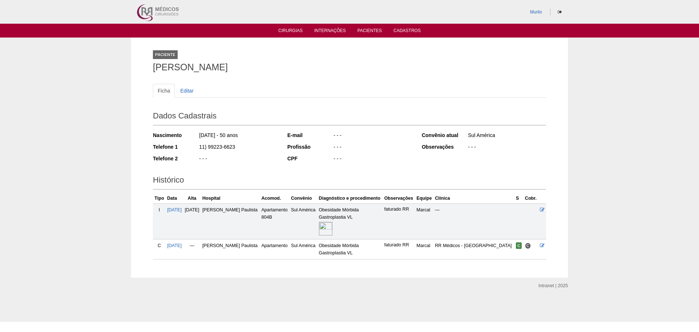
click at [327, 235] on img at bounding box center [325, 228] width 13 height 13
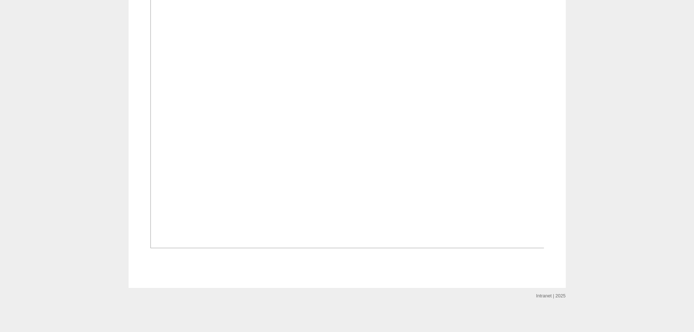
scroll to position [522, 0]
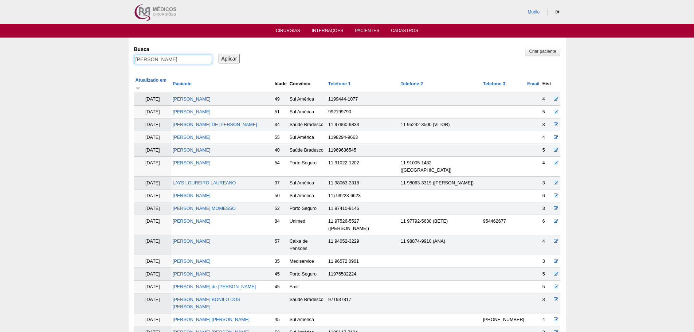
drag, startPoint x: 174, startPoint y: 59, endPoint x: 199, endPoint y: 55, distance: 25.4
click at [174, 59] on input "[PERSON_NAME]" at bounding box center [173, 59] width 78 height 9
paste input "LEONARDO DOS SANTOS LIMA"
type input "[PERSON_NAME]"
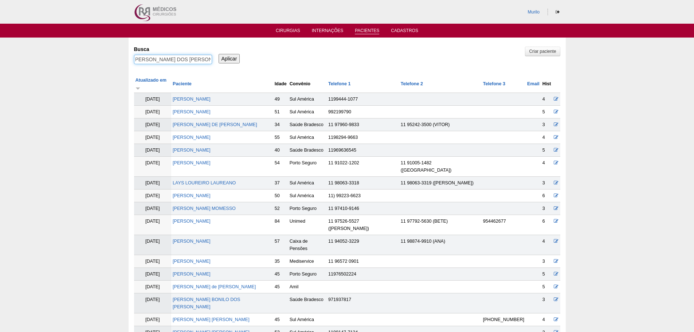
click at [219, 54] on input "Aplicar" at bounding box center [229, 58] width 21 height 9
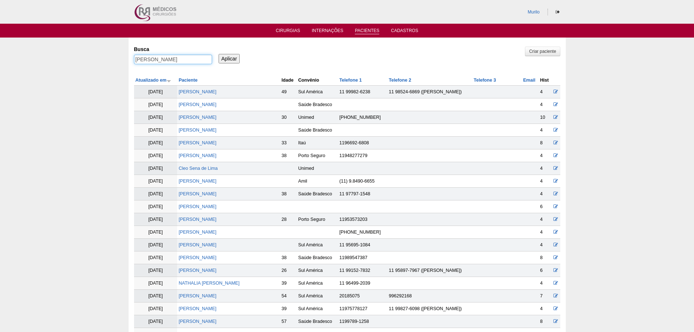
scroll to position [0, 2]
drag, startPoint x: 165, startPoint y: 58, endPoint x: 463, endPoint y: 81, distance: 299.1
type input "LEONARDO"
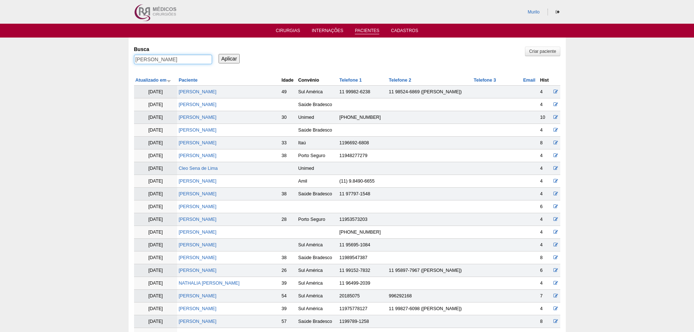
click at [219, 54] on input "Aplicar" at bounding box center [229, 58] width 21 height 9
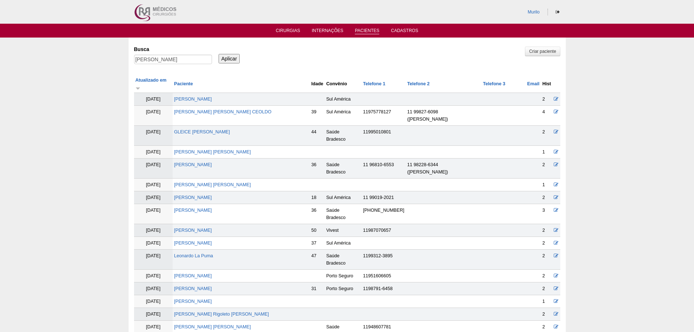
scroll to position [410, 0]
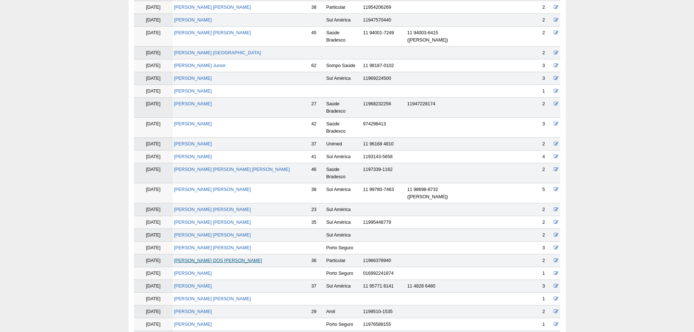
click at [203, 258] on link "[PERSON_NAME] DOS [PERSON_NAME]" at bounding box center [218, 260] width 88 height 5
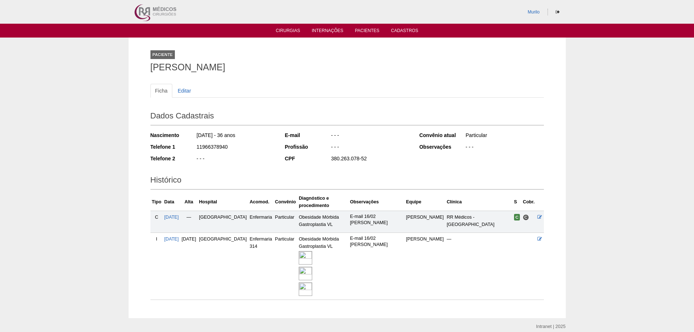
click at [310, 259] on link at bounding box center [306, 257] width 15 height 5
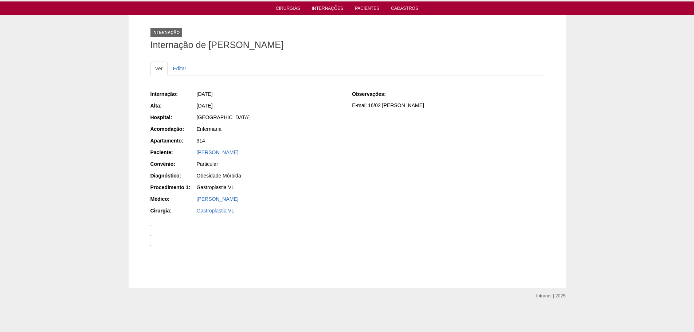
scroll to position [911, 0]
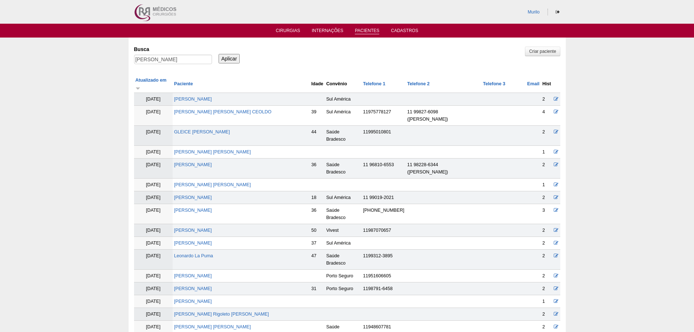
scroll to position [407, 0]
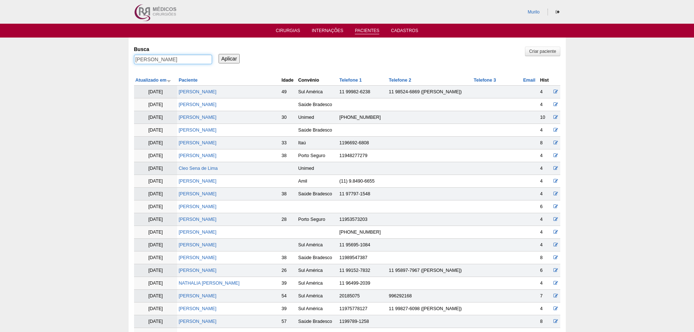
click at [161, 58] on input "LEONARDO" at bounding box center [173, 59] width 78 height 9
paste input "[PERSON_NAME]"
type input "[PERSON_NAME]"
click at [219, 54] on input "Aplicar" at bounding box center [229, 58] width 21 height 9
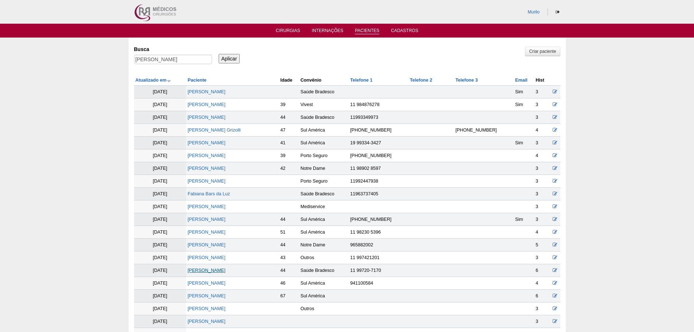
click at [225, 269] on link "[PERSON_NAME]" at bounding box center [207, 270] width 38 height 5
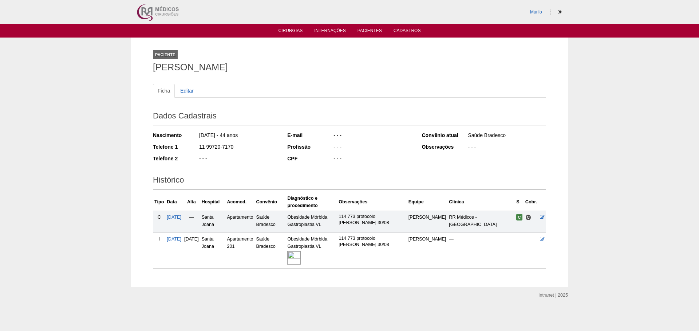
click at [301, 262] on img at bounding box center [293, 257] width 13 height 13
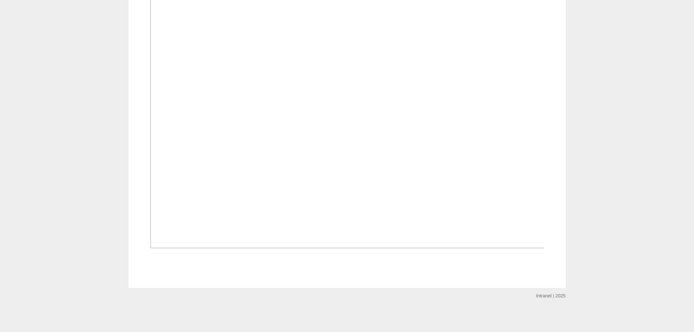
scroll to position [473, 0]
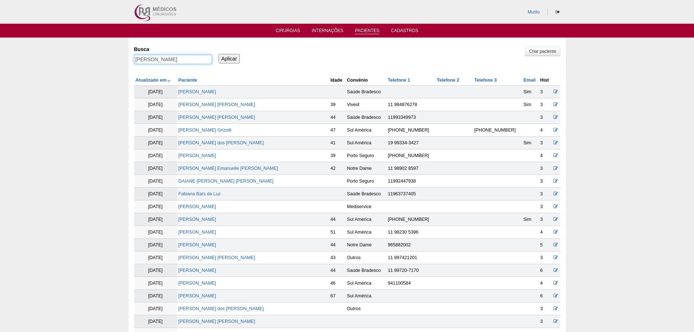
click at [164, 63] on input "[PERSON_NAME]" at bounding box center [173, 59] width 78 height 9
paste input "CRISTIANE SATTOLO GUIMARAES DA SILVA"
type input "[DEMOGRAPHIC_DATA][PERSON_NAME] [PERSON_NAME] [PERSON_NAME]"
click at [219, 54] on input "Aplicar" at bounding box center [229, 58] width 21 height 9
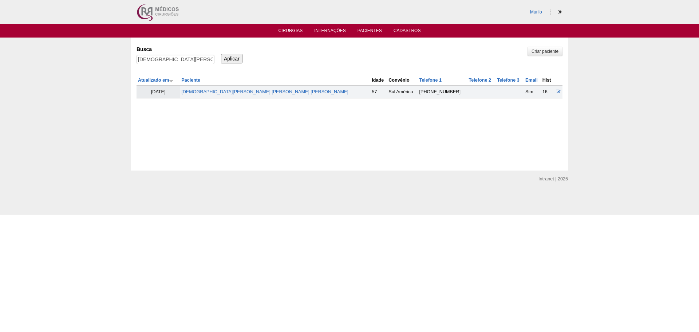
drag, startPoint x: 245, startPoint y: 97, endPoint x: 252, endPoint y: 92, distance: 8.6
click at [245, 97] on td "CRISTIANE SATTOLO GUIMARAES DA SILVA" at bounding box center [275, 92] width 190 height 13
click at [252, 92] on link "CRISTIANE SATTOLO GUIMARAES DA SILVA" at bounding box center [264, 91] width 167 height 5
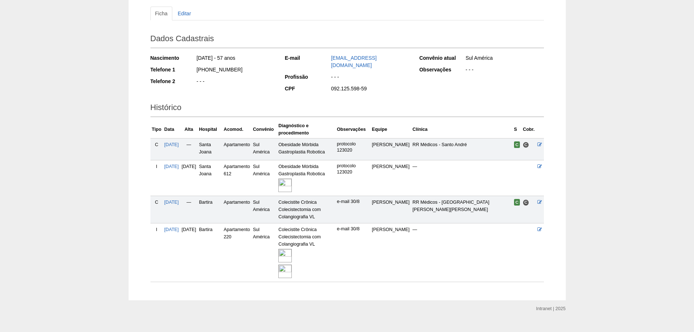
scroll to position [78, 0]
click at [292, 178] on img at bounding box center [284, 184] width 13 height 13
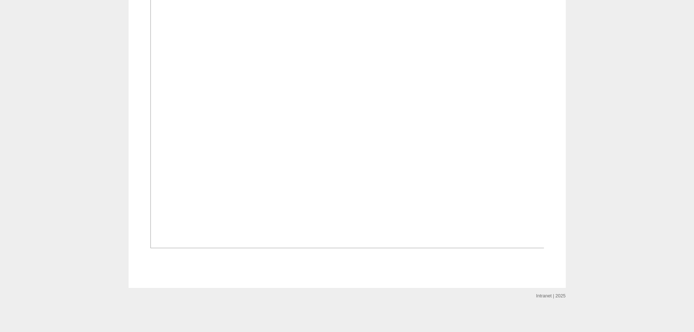
scroll to position [510, 0]
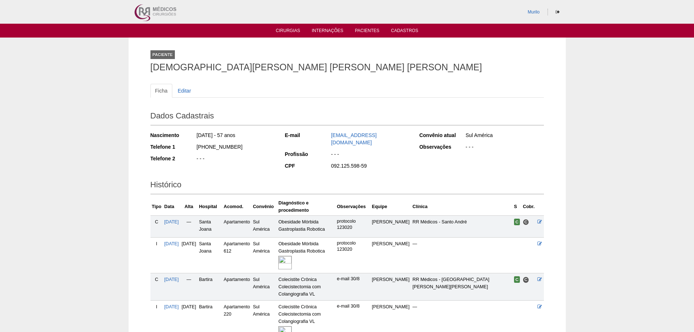
scroll to position [78, 0]
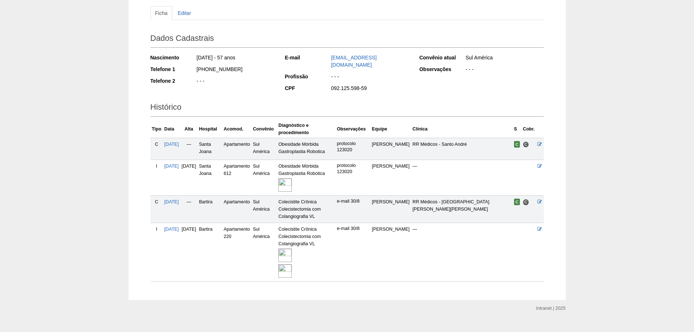
click at [292, 248] on img at bounding box center [284, 254] width 13 height 13
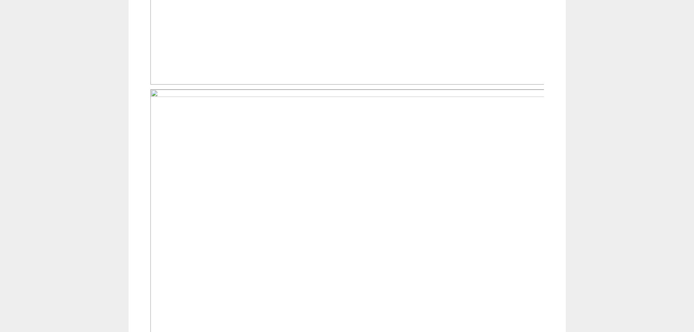
scroll to position [510, 0]
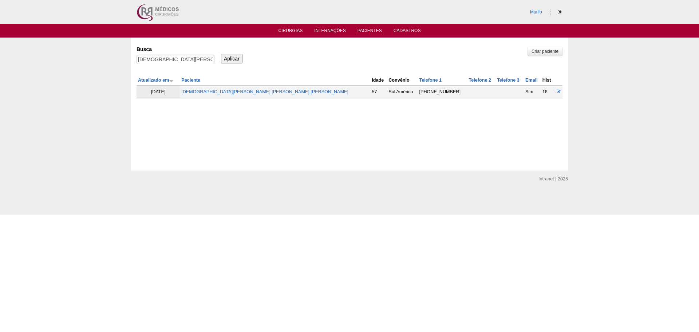
click at [157, 67] on div "[DEMOGRAPHIC_DATA][PERSON_NAME] [PERSON_NAME] [PERSON_NAME]" at bounding box center [176, 61] width 78 height 13
click at [166, 62] on input "CRISTIANE SATTOLO GUIMARAES DA SILVA" at bounding box center [176, 59] width 78 height 9
paste input "[PERSON_NAME] [PERSON_NAME]"
type input "[PERSON_NAME] [PERSON_NAME]"
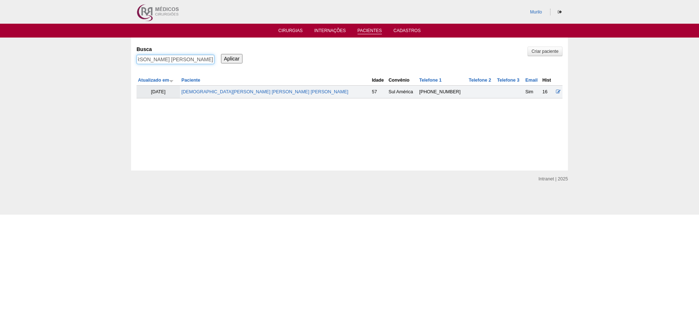
click at [221, 54] on input "Aplicar" at bounding box center [231, 58] width 21 height 9
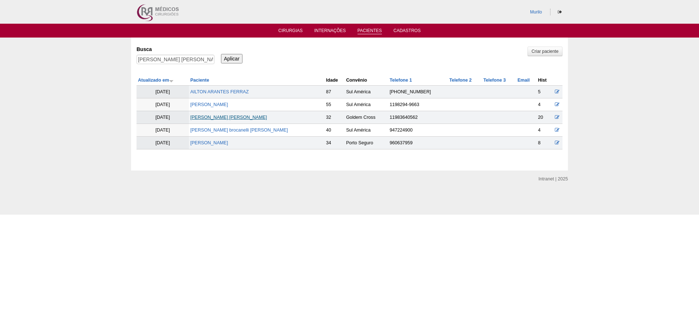
click at [267, 118] on link "[PERSON_NAME] [PERSON_NAME]" at bounding box center [228, 117] width 77 height 5
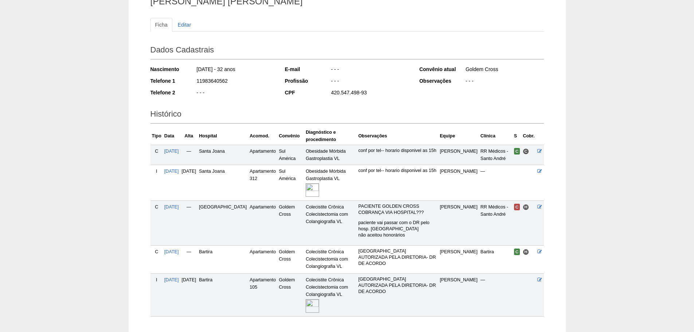
scroll to position [73, 0]
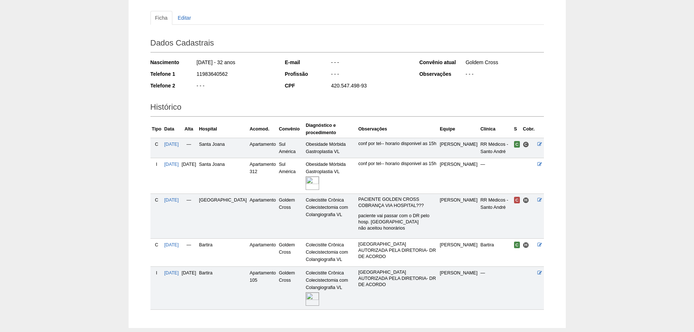
click at [307, 181] on img at bounding box center [312, 182] width 13 height 13
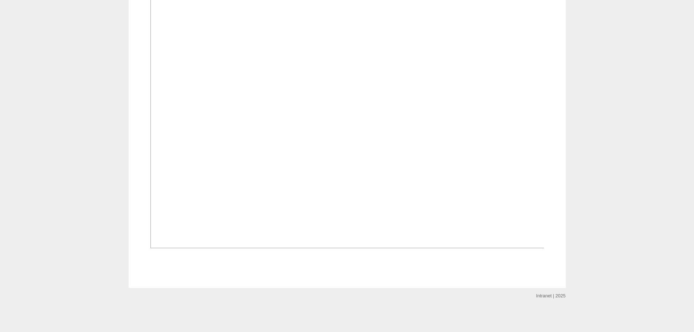
scroll to position [401, 0]
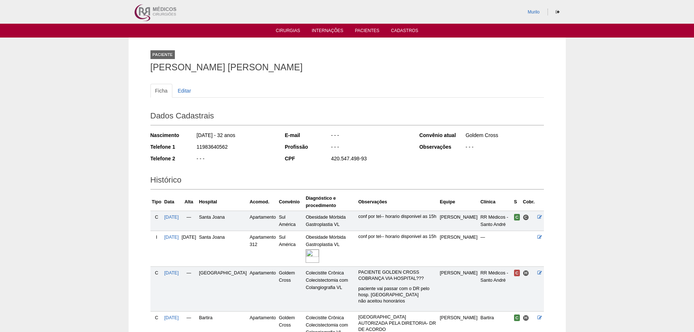
scroll to position [73, 0]
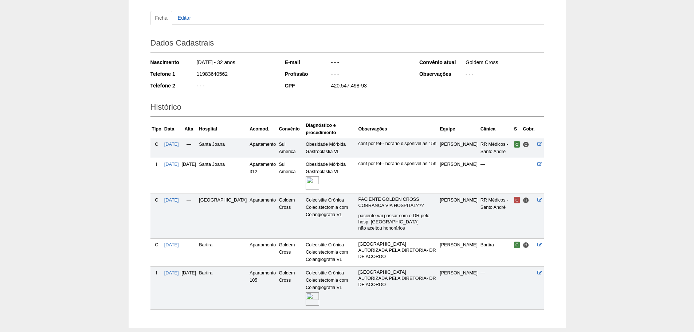
click at [307, 292] on img at bounding box center [312, 298] width 13 height 13
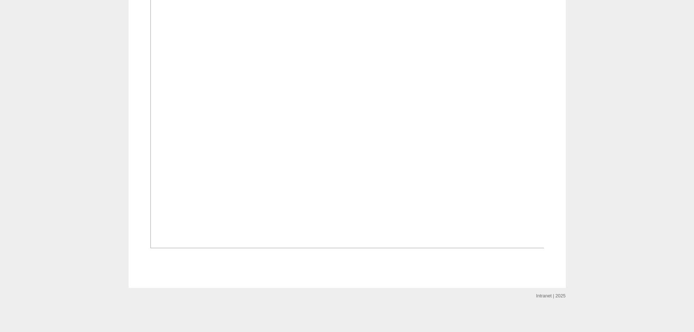
scroll to position [267, 0]
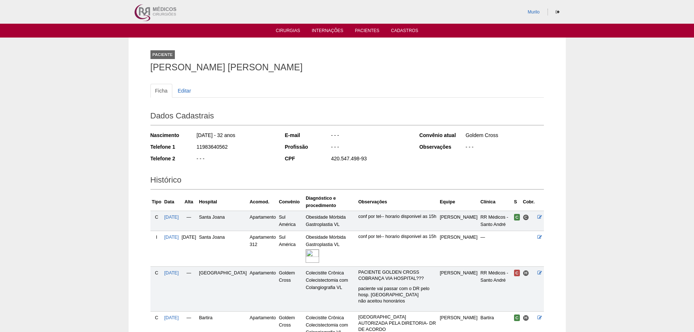
scroll to position [73, 0]
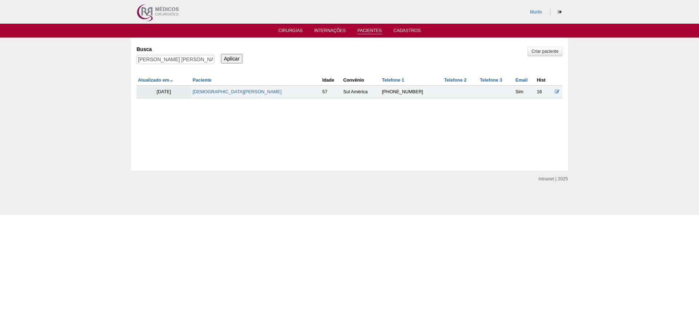
click at [171, 53] on label "Busca" at bounding box center [176, 49] width 78 height 7
click at [171, 55] on input "[PERSON_NAME] [PERSON_NAME]" at bounding box center [176, 59] width 78 height 9
paste input "Fabiana de [PERSON_NAME]"
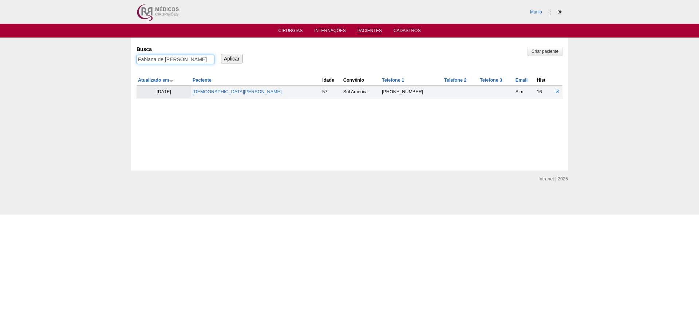
scroll to position [0, 0]
type input "Fabiana de [PERSON_NAME]"
click at [221, 54] on input "Aplicar" at bounding box center [231, 58] width 21 height 9
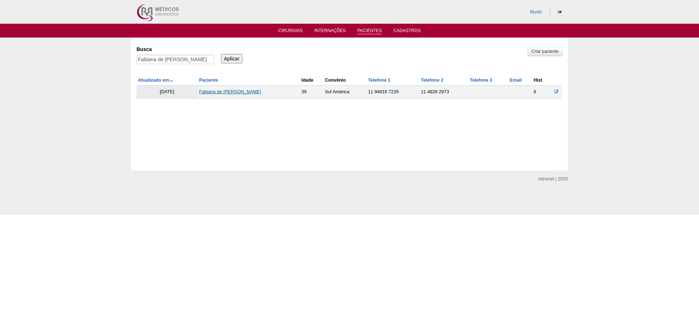
click at [223, 93] on link "Fabiana de [PERSON_NAME]" at bounding box center [230, 91] width 62 height 5
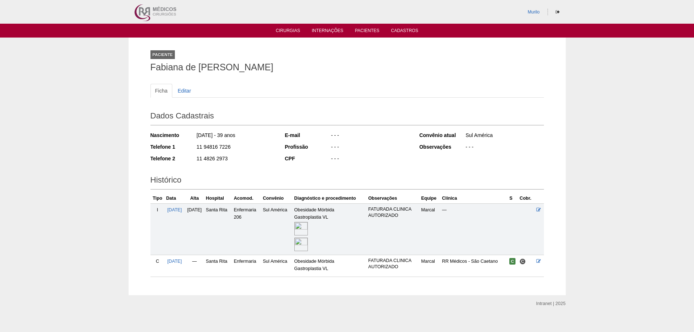
scroll to position [7, 0]
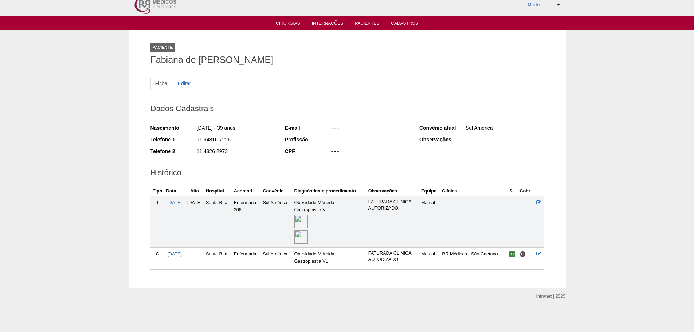
click at [308, 225] on img at bounding box center [300, 221] width 13 height 13
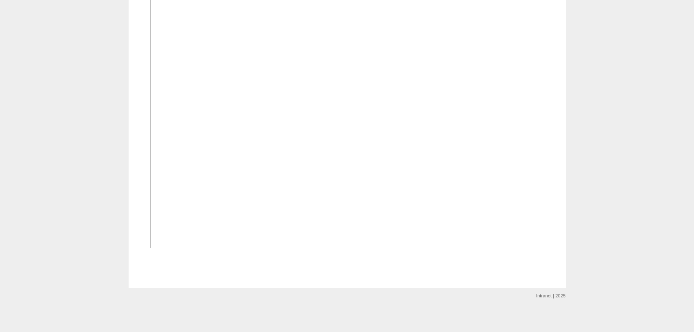
scroll to position [874, 0]
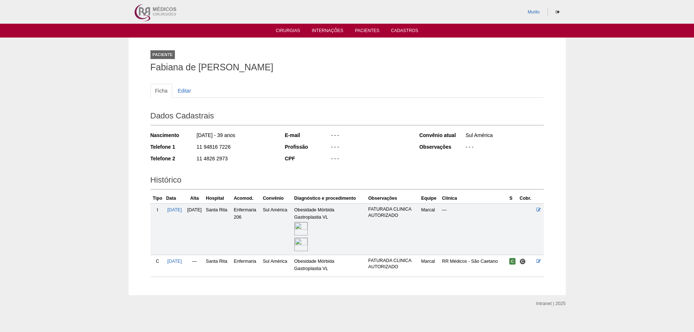
scroll to position [7, 0]
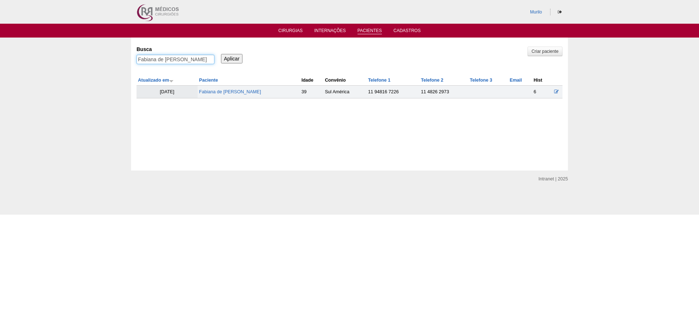
click at [164, 59] on input "Fabiana de [PERSON_NAME]" at bounding box center [176, 59] width 78 height 9
paste input "[PERSON_NAME] [PERSON_NAME] [PERSON_NAME]"
type input "Elaine Cristina Silva de Araujo"
click at [221, 54] on input "Aplicar" at bounding box center [231, 58] width 21 height 9
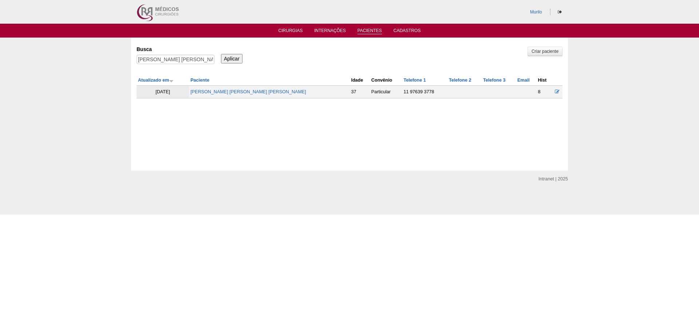
click at [224, 95] on td "[PERSON_NAME] [PERSON_NAME] [PERSON_NAME]" at bounding box center [269, 92] width 161 height 13
click at [233, 94] on link "[PERSON_NAME]" at bounding box center [248, 91] width 116 height 5
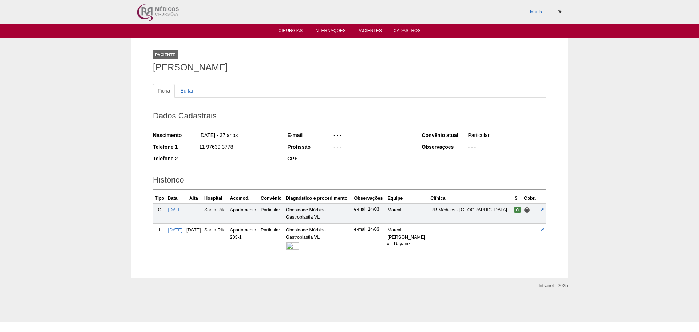
click at [299, 242] on img at bounding box center [292, 248] width 13 height 13
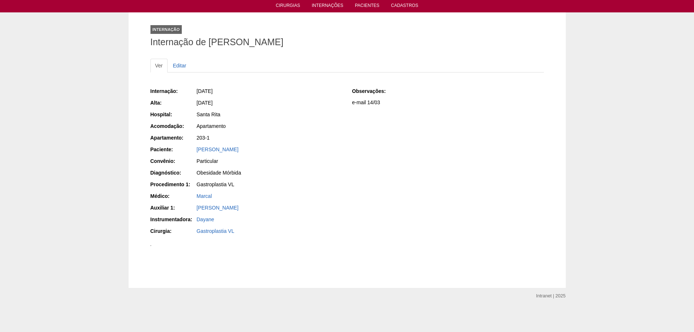
scroll to position [328, 0]
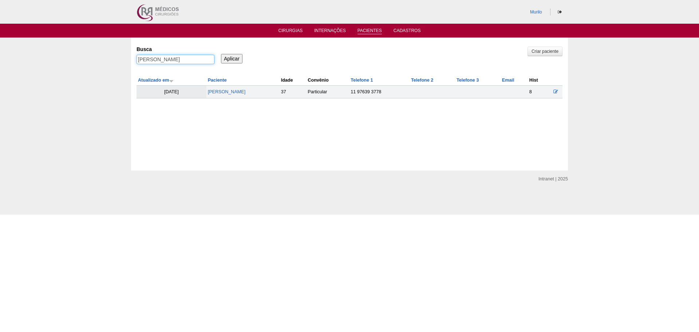
click at [146, 57] on input "[PERSON_NAME]" at bounding box center [176, 59] width 78 height 9
paste input "Alexandre Queiroz Silva"
type input "Alexandre Queiroz Silva"
click at [221, 54] on input "Aplicar" at bounding box center [231, 58] width 21 height 9
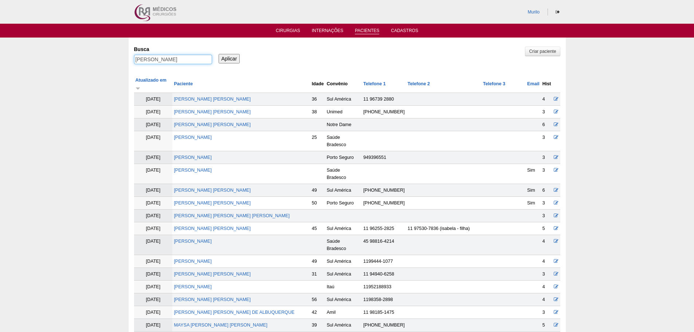
click at [134, 55] on input "[PERSON_NAME]" at bounding box center [173, 59] width 78 height 9
click at [152, 57] on input "[PERSON_NAME]" at bounding box center [173, 59] width 78 height 9
drag, startPoint x: 158, startPoint y: 60, endPoint x: 194, endPoint y: 64, distance: 36.4
click at [194, 64] on div "[PERSON_NAME]" at bounding box center [173, 61] width 78 height 13
click at [219, 54] on input "Aplicar" at bounding box center [229, 58] width 21 height 9
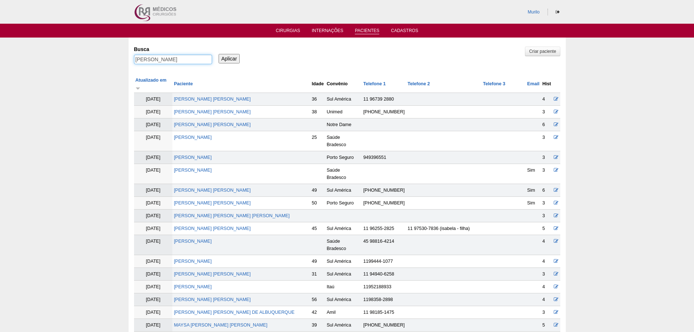
drag, startPoint x: 194, startPoint y: 58, endPoint x: 150, endPoint y: 58, distance: 44.4
click at [150, 58] on input "[PERSON_NAME]" at bounding box center [173, 59] width 78 height 9
type input "AlexaNDRE"
click at [219, 54] on input "Aplicar" at bounding box center [229, 58] width 21 height 9
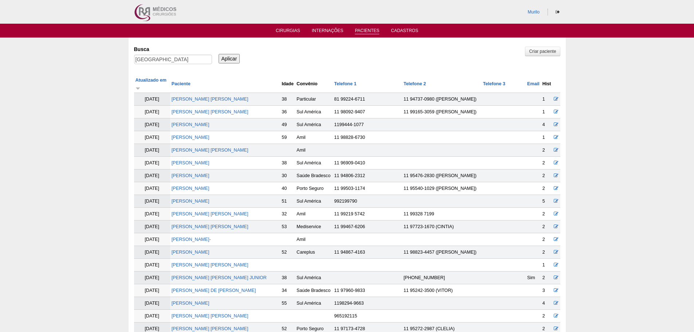
scroll to position [678, 0]
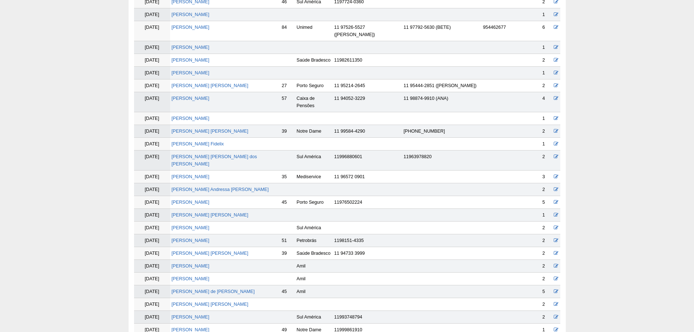
click at [202, 196] on td "[PERSON_NAME]" at bounding box center [225, 202] width 110 height 13
click at [205, 196] on td "[PERSON_NAME]" at bounding box center [225, 202] width 110 height 13
click at [205, 200] on link "[PERSON_NAME]" at bounding box center [191, 202] width 38 height 5
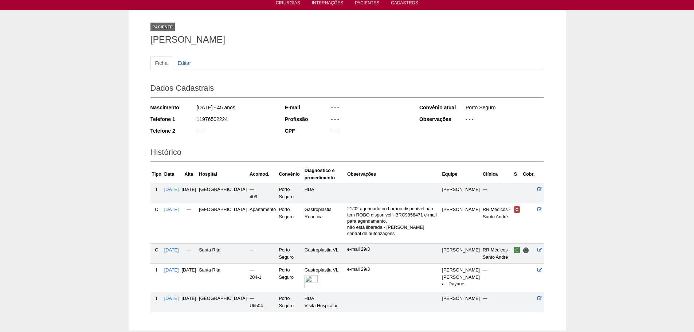
scroll to position [85, 0]
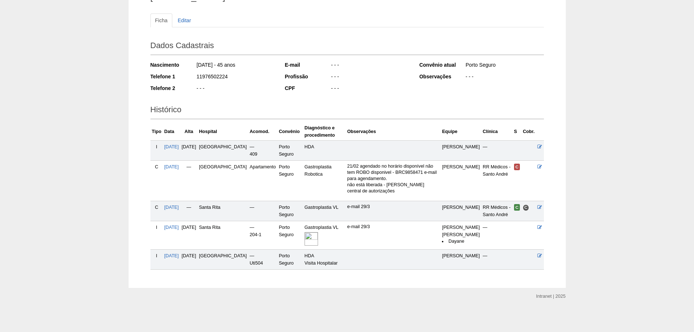
click at [304, 232] on img at bounding box center [310, 238] width 13 height 13
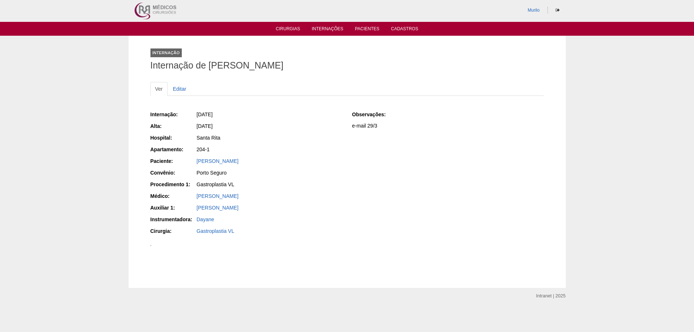
scroll to position [255, 0]
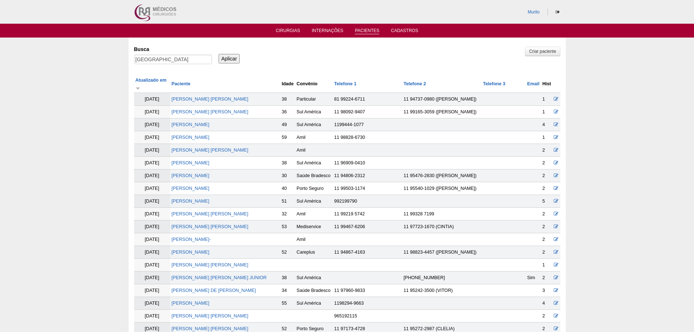
scroll to position [675, 0]
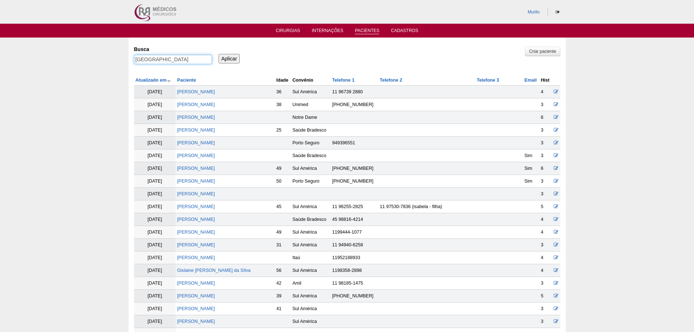
click at [186, 57] on input "AlexaNDRE" at bounding box center [173, 59] width 78 height 9
paste input "Vitor Hugo Garcia Okuda"
type input "Vitor [PERSON_NAME] [PERSON_NAME]"
click at [219, 54] on input "Aplicar" at bounding box center [229, 58] width 21 height 9
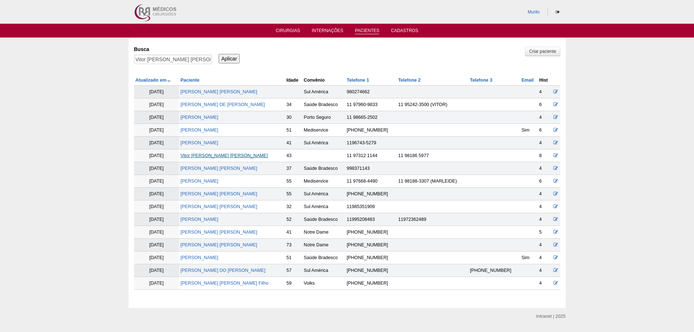
click at [216, 154] on link "Vitor [PERSON_NAME] [PERSON_NAME]" at bounding box center [223, 155] width 87 height 5
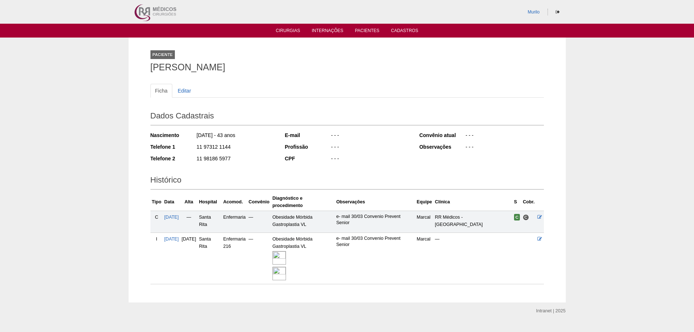
click at [286, 263] on img at bounding box center [278, 257] width 13 height 13
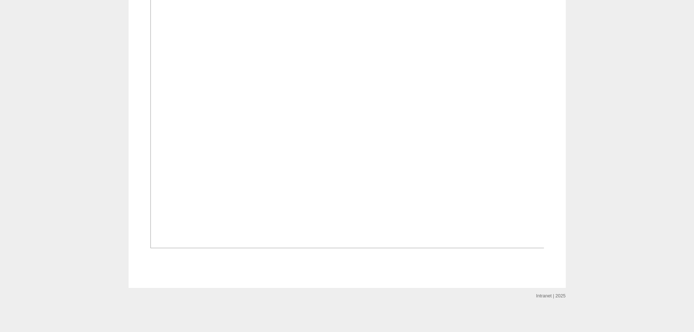
scroll to position [838, 0]
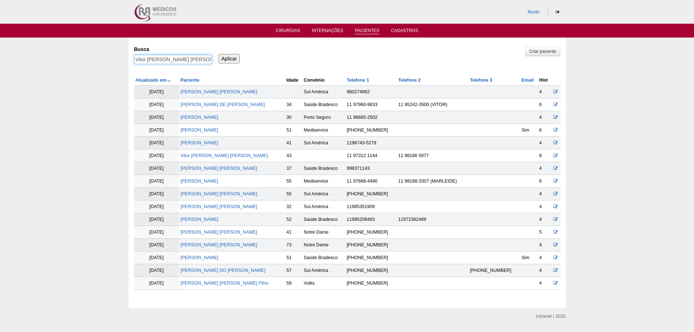
click at [138, 61] on input "Vitor Hugo Garcia Okuda" at bounding box center [173, 59] width 78 height 9
paste input "[PERSON_NAME] dos [PERSON_NAME]"
type input "[PERSON_NAME] dos [PERSON_NAME]"
click at [219, 54] on input "Aplicar" at bounding box center [229, 58] width 21 height 9
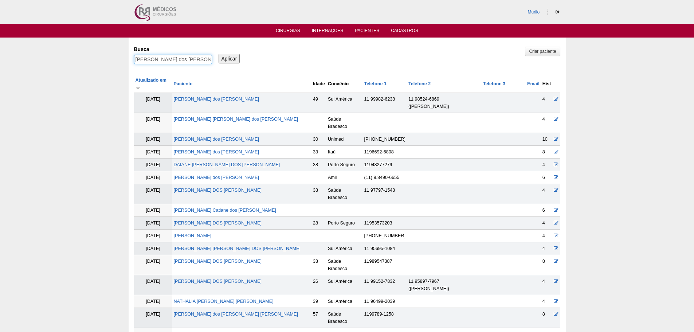
drag, startPoint x: 156, startPoint y: 59, endPoint x: 213, endPoint y: 58, distance: 57.2
click at [207, 59] on input "[PERSON_NAME] dos [PERSON_NAME]" at bounding box center [173, 59] width 78 height 9
type input "Jefferson"
click at [219, 54] on input "Aplicar" at bounding box center [229, 58] width 21 height 9
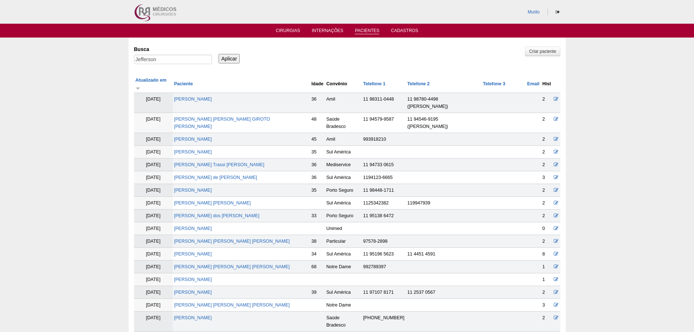
click at [202, 209] on td "[PERSON_NAME] dos [PERSON_NAME]" at bounding box center [241, 215] width 137 height 13
click at [204, 213] on link "[PERSON_NAME] dos [PERSON_NAME]" at bounding box center [216, 215] width 85 height 5
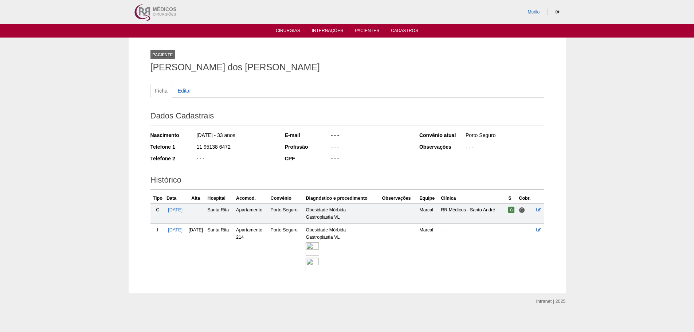
click at [319, 251] on img at bounding box center [312, 248] width 13 height 13
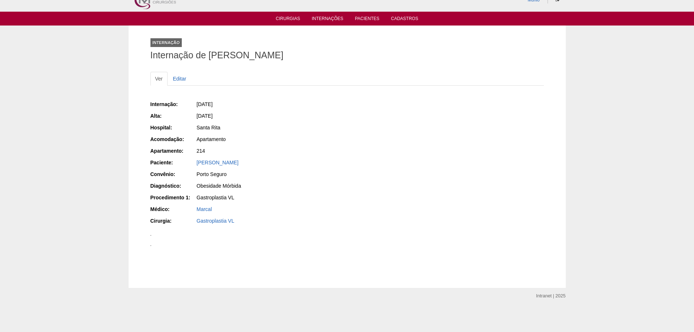
scroll to position [619, 0]
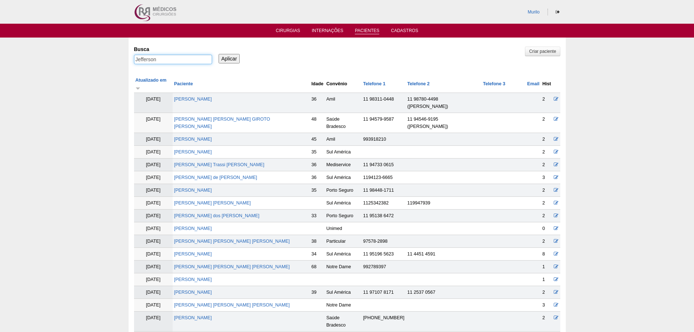
click at [146, 61] on input "Jefferson" at bounding box center [173, 59] width 78 height 9
paste input "ssica dos Reis"
type input "[PERSON_NAME] dos [PERSON_NAME]"
click at [219, 54] on input "Aplicar" at bounding box center [229, 58] width 21 height 9
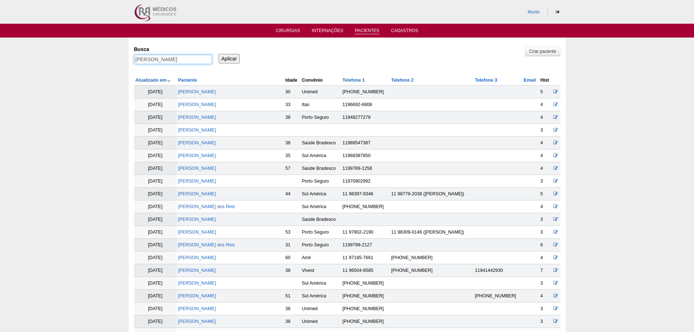
drag, startPoint x: 153, startPoint y: 58, endPoint x: 388, endPoint y: 58, distance: 234.6
click at [312, 58] on div "Busca Jessica dos Reis Aplicar" at bounding box center [347, 55] width 426 height 25
type input "[PERSON_NAME]"
click at [219, 54] on input "Aplicar" at bounding box center [229, 58] width 21 height 9
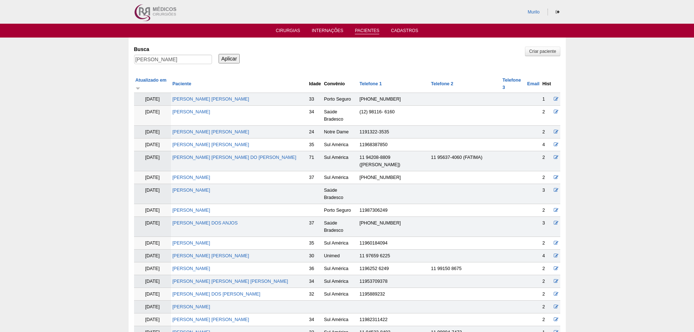
scroll to position [640, 0]
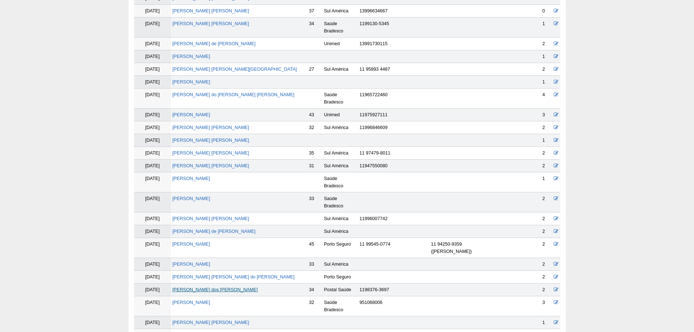
click at [188, 287] on link "[PERSON_NAME] dos [PERSON_NAME]" at bounding box center [214, 289] width 85 height 5
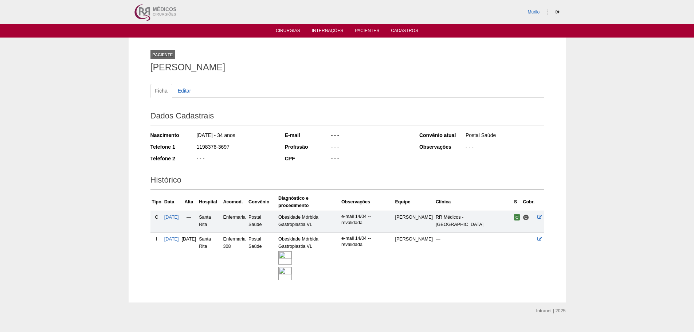
click at [292, 258] on img at bounding box center [284, 257] width 13 height 13
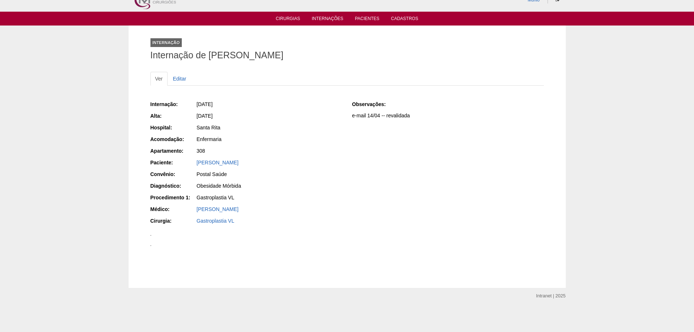
scroll to position [619, 0]
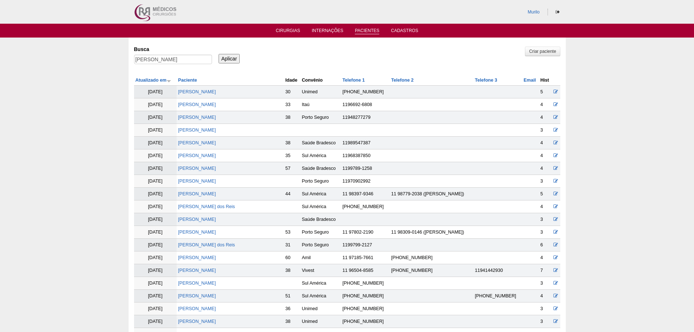
click at [149, 66] on div "Jessica" at bounding box center [173, 61] width 78 height 13
click at [161, 64] on div "Jessica" at bounding box center [173, 61] width 78 height 13
click at [171, 60] on input "Jessica" at bounding box center [173, 59] width 78 height 9
paste input "Nathalia Pereira de Lim"
type input "[PERSON_NAME]"
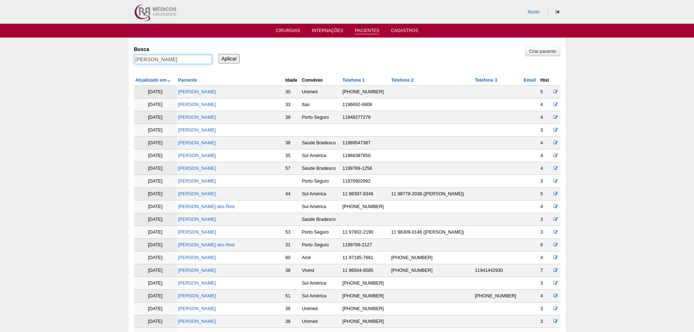
click at [219, 54] on input "Aplicar" at bounding box center [229, 58] width 21 height 9
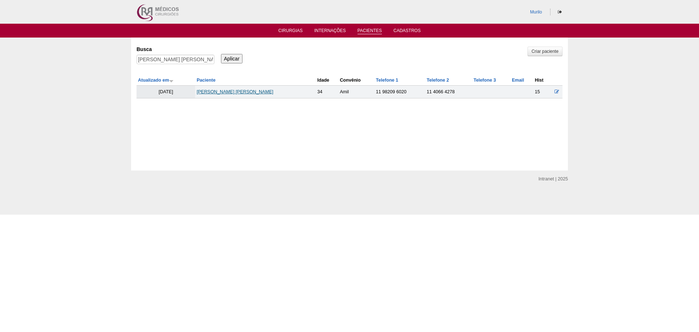
click at [221, 91] on link "[PERSON_NAME] [PERSON_NAME]" at bounding box center [235, 91] width 77 height 5
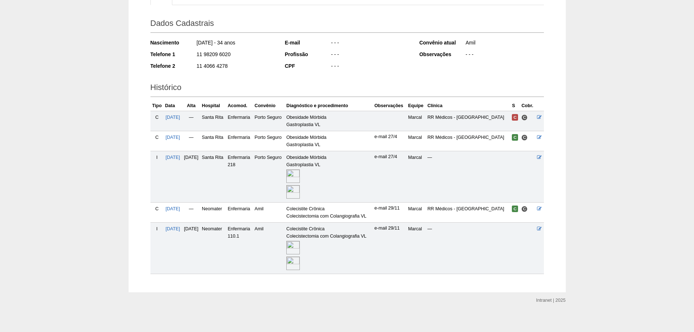
scroll to position [97, 0]
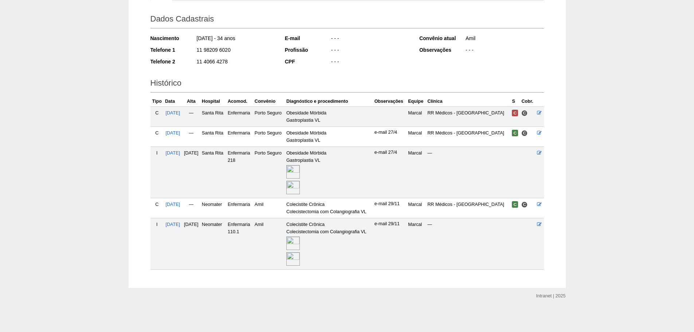
click at [300, 174] on img at bounding box center [292, 171] width 13 height 13
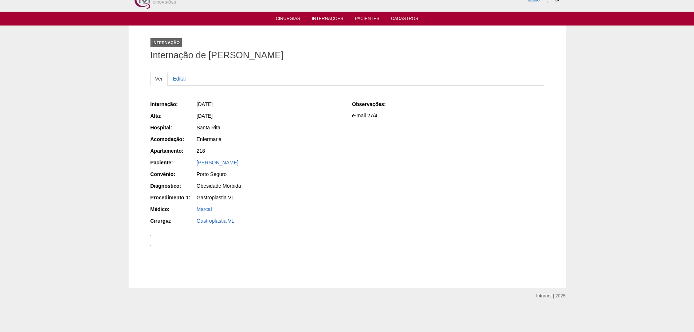
scroll to position [619, 0]
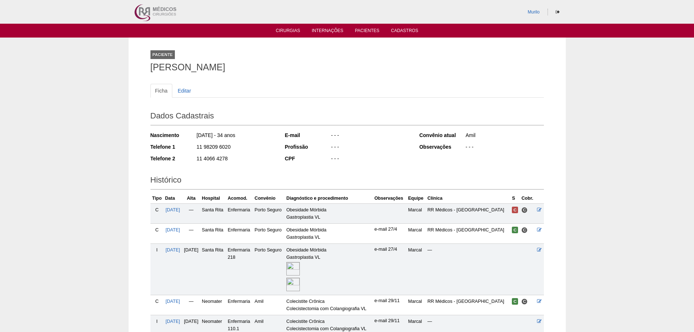
scroll to position [97, 0]
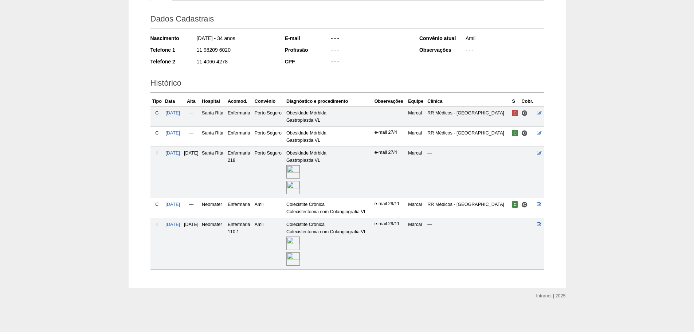
click at [300, 169] on img at bounding box center [292, 171] width 13 height 13
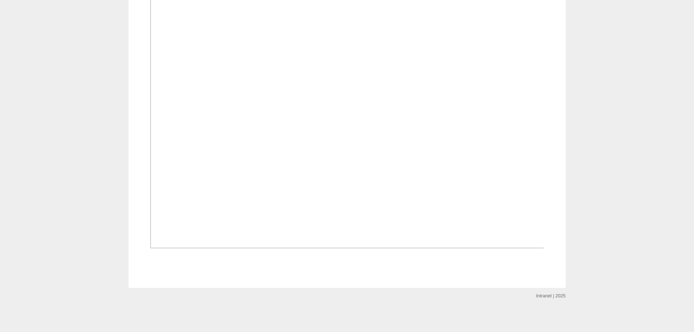
scroll to position [874, 0]
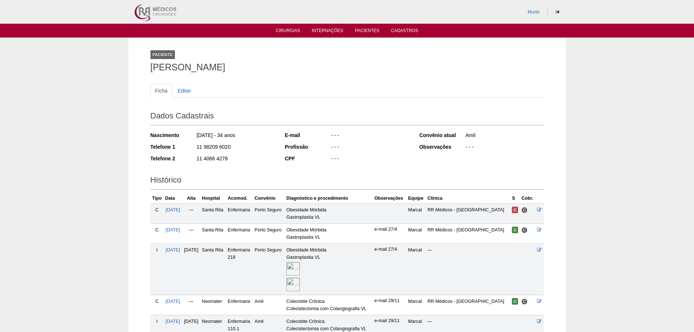
scroll to position [97, 0]
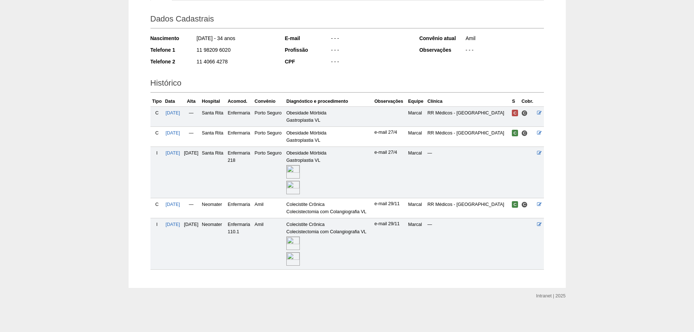
click at [300, 260] on img at bounding box center [292, 258] width 13 height 13
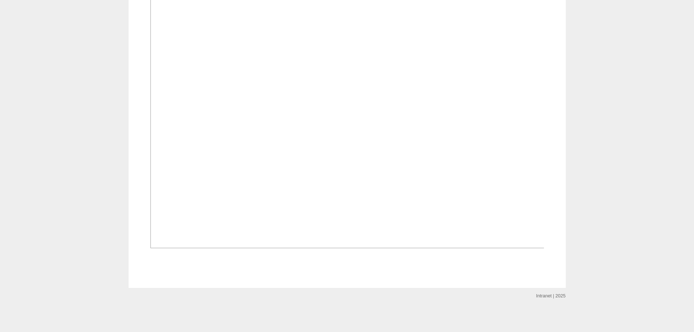
scroll to position [911, 0]
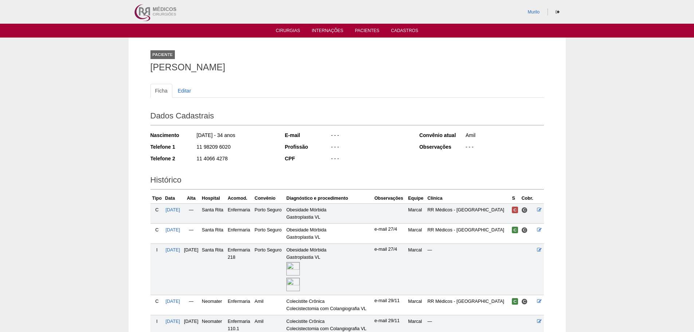
scroll to position [97, 0]
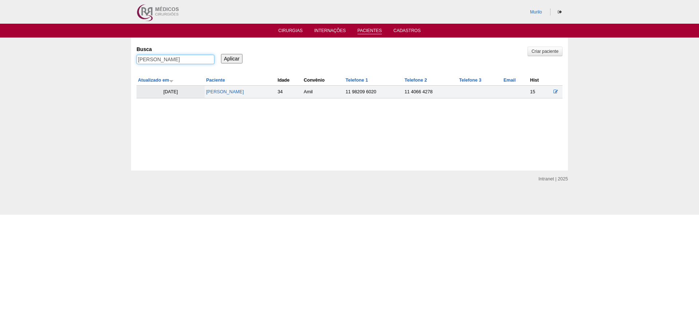
click at [165, 56] on input "Nathalia Pereira de Lima" at bounding box center [176, 59] width 78 height 9
paste input "Bruno Bessa da Cruz"
click at [221, 54] on input "Aplicar" at bounding box center [231, 58] width 21 height 9
type input "[PERSON_NAME] da Cruz3"
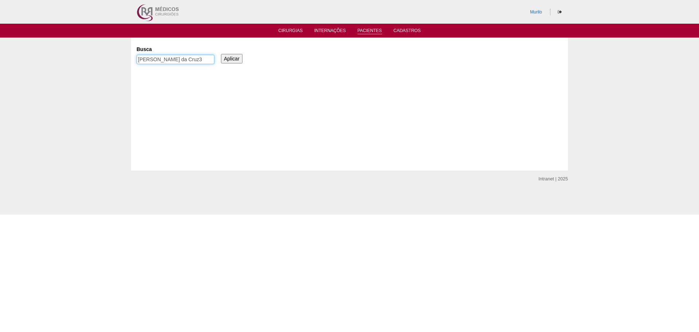
drag, startPoint x: 186, startPoint y: 58, endPoint x: 193, endPoint y: 59, distance: 7.0
click at [187, 58] on input "[PERSON_NAME] da Cruz3" at bounding box center [176, 59] width 78 height 9
click at [194, 59] on input "[PERSON_NAME] da Cruz3" at bounding box center [176, 59] width 78 height 9
click at [221, 54] on input "Aplicar" at bounding box center [231, 58] width 21 height 9
drag, startPoint x: 0, startPoint y: 0, endPoint x: 199, endPoint y: 59, distance: 207.8
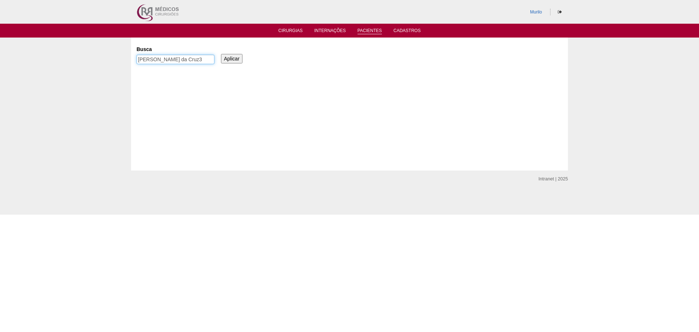
click at [199, 59] on input "[PERSON_NAME] da Cruz3" at bounding box center [176, 59] width 78 height 9
type input "Bruno Bessa da Cruz"
click at [221, 54] on input "Aplicar" at bounding box center [231, 58] width 21 height 9
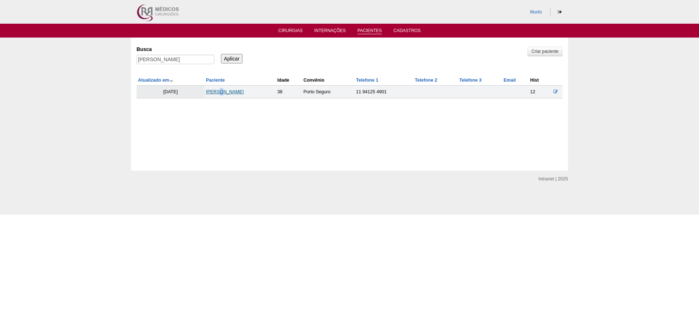
drag, startPoint x: 216, startPoint y: 88, endPoint x: 219, endPoint y: 91, distance: 3.9
click at [219, 90] on td "[PERSON_NAME]" at bounding box center [240, 92] width 71 height 13
click at [219, 91] on link "[PERSON_NAME]" at bounding box center [225, 91] width 38 height 5
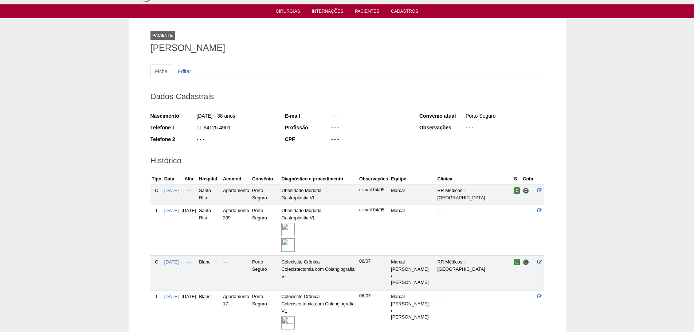
scroll to position [99, 0]
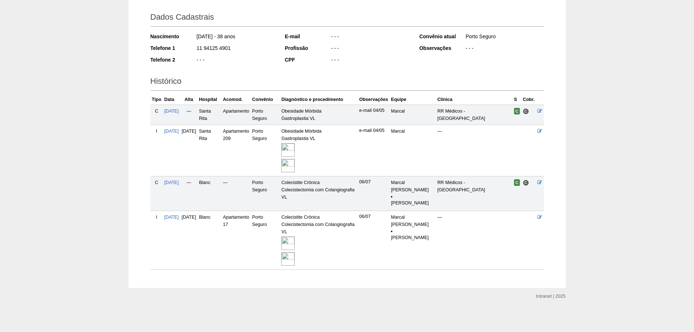
click at [295, 149] on img at bounding box center [287, 149] width 13 height 13
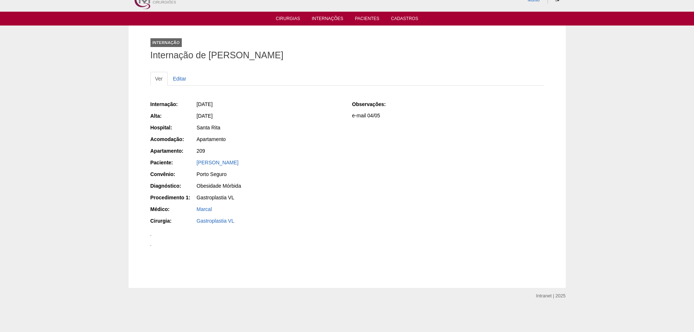
scroll to position [703, 0]
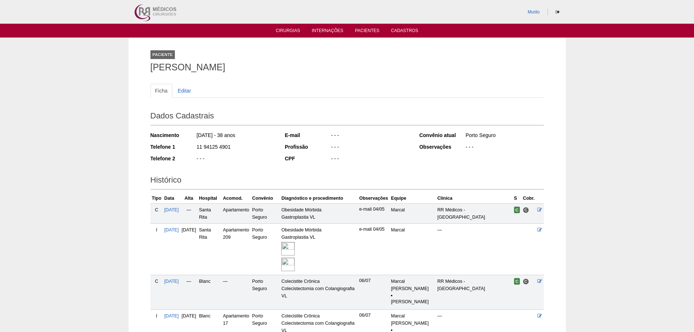
scroll to position [99, 0]
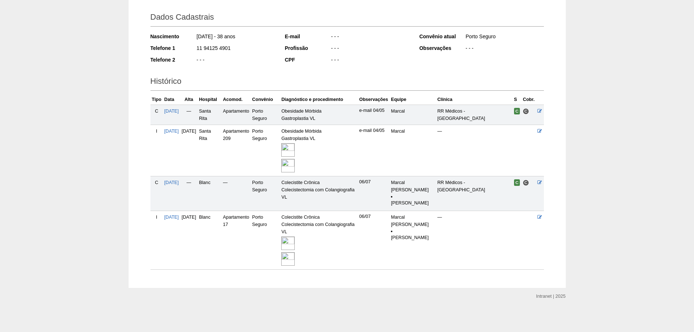
click at [295, 257] on img at bounding box center [287, 258] width 13 height 13
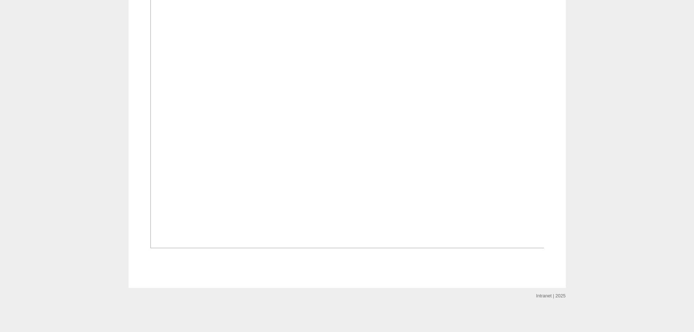
scroll to position [728, 0]
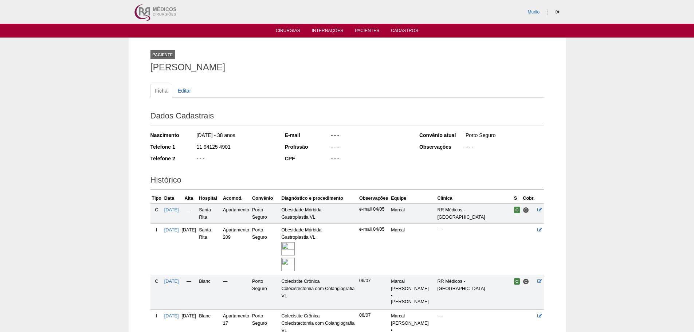
scroll to position [99, 0]
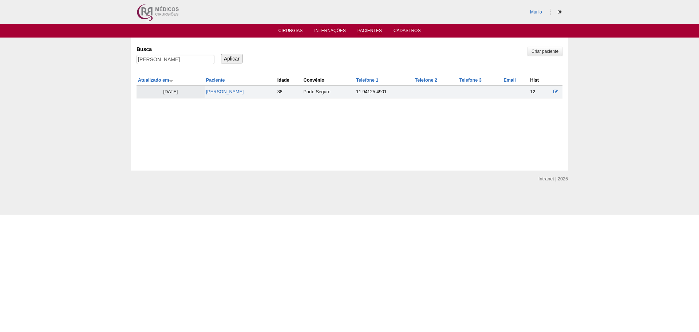
click at [157, 54] on div "Busca Bruno Bessa da Cruz" at bounding box center [178, 55] width 83 height 25
click at [167, 60] on input "[PERSON_NAME]" at bounding box center [176, 59] width 78 height 9
paste input "ALINE CRISTINA ORMEDILLA"
type input "ALINE CRISTINA ORMEDILLA"
click at [221, 54] on input "Aplicar" at bounding box center [231, 58] width 21 height 9
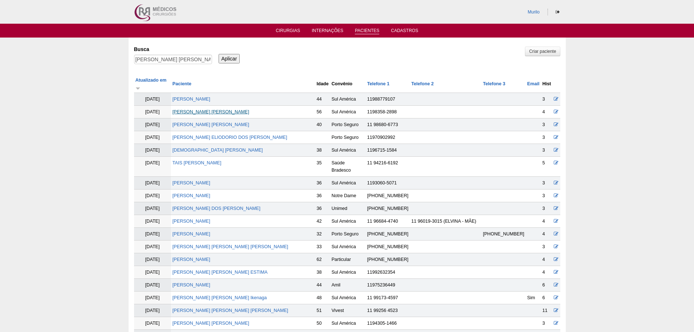
scroll to position [844, 0]
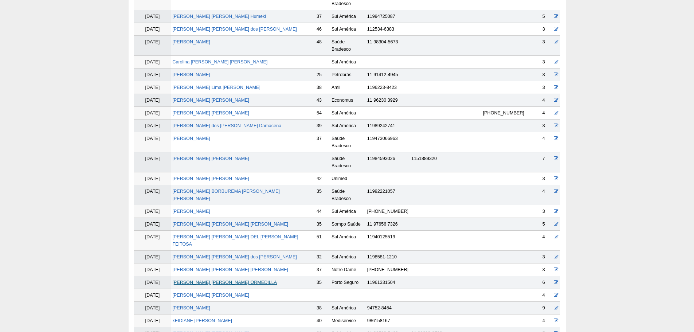
click at [190, 280] on link "[PERSON_NAME]" at bounding box center [224, 282] width 105 height 5
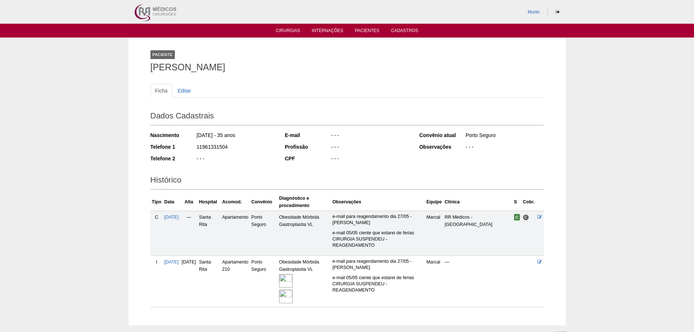
click at [292, 287] on img at bounding box center [285, 280] width 13 height 13
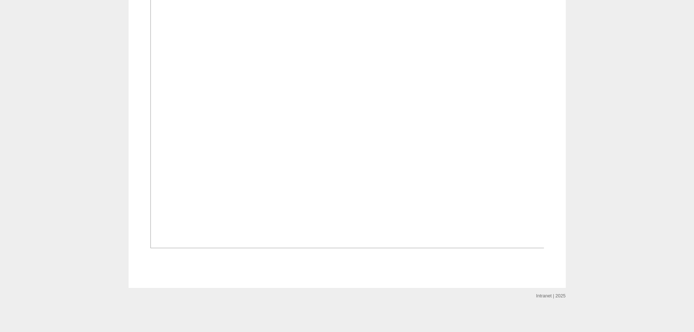
scroll to position [874, 0]
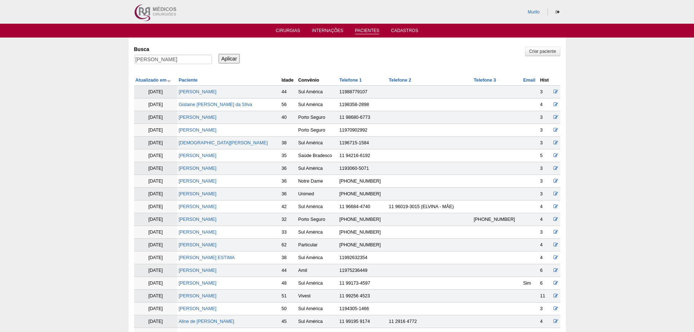
scroll to position [840, 0]
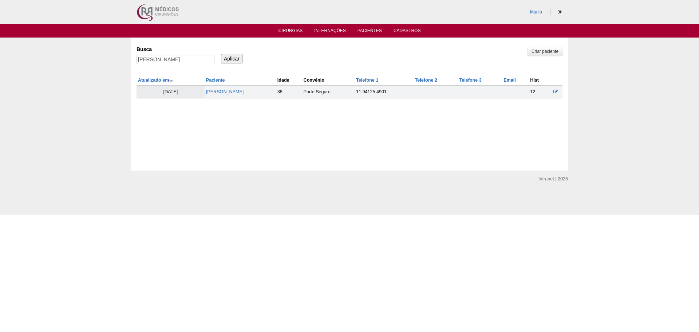
click at [184, 54] on div "Busca [PERSON_NAME]" at bounding box center [178, 55] width 83 height 25
click at [184, 63] on input "ALINE CRISTINA ORMEDILLA" at bounding box center [176, 59] width 78 height 9
paste input "[PERSON_NAME] [PERSON_NAME]"
type input "[PERSON_NAME] [PERSON_NAME]"
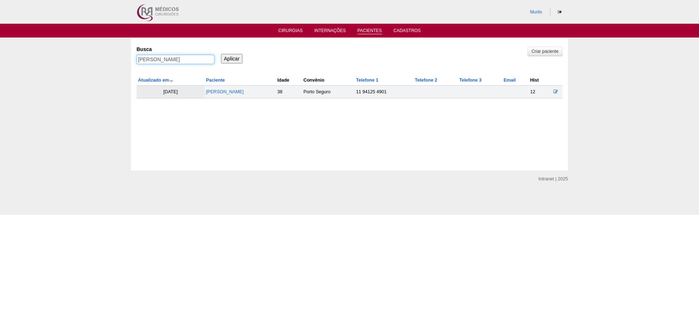
click at [221, 54] on input "Aplicar" at bounding box center [231, 58] width 21 height 9
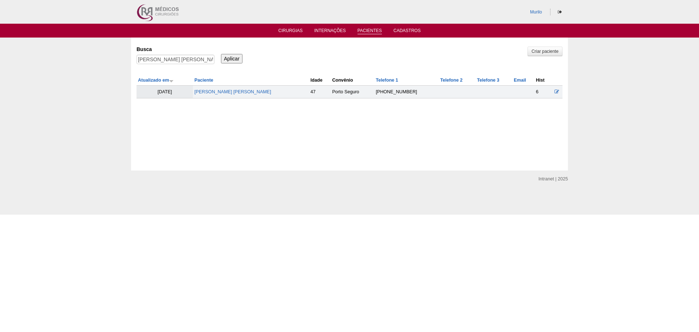
drag, startPoint x: 231, startPoint y: 87, endPoint x: 232, endPoint y: 97, distance: 10.3
click at [231, 89] on td "[PERSON_NAME] [PERSON_NAME]" at bounding box center [251, 92] width 116 height 13
click at [232, 97] on td "[PERSON_NAME] [PERSON_NAME]" at bounding box center [251, 92] width 116 height 13
click at [236, 89] on td "[PERSON_NAME]" at bounding box center [251, 92] width 116 height 13
click at [217, 90] on link "[PERSON_NAME]" at bounding box center [232, 91] width 77 height 5
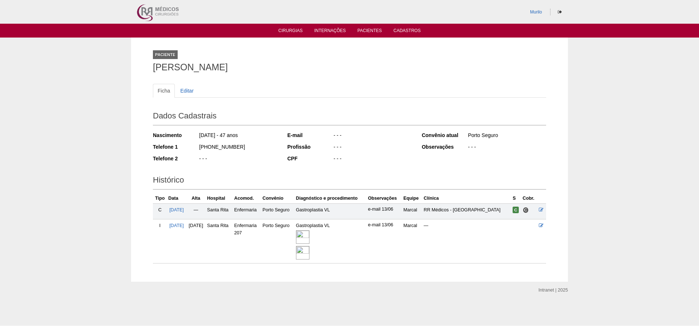
click at [310, 235] on img at bounding box center [302, 236] width 13 height 13
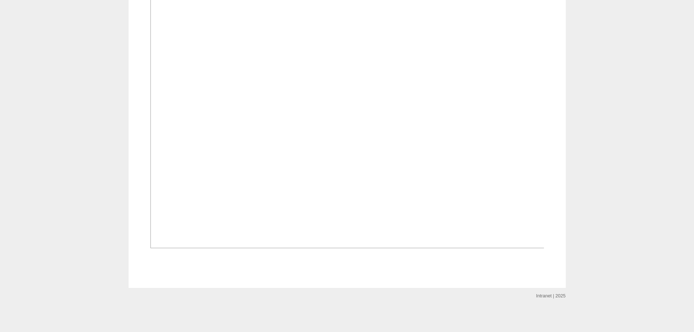
scroll to position [801, 0]
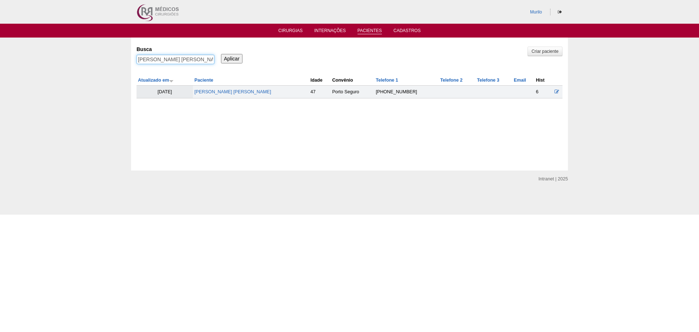
click at [176, 60] on input "[PERSON_NAME] [PERSON_NAME]" at bounding box center [176, 59] width 78 height 9
paste input "Edson Marcelo Hungaro"
type input "Edson Marcelo Hungaro"
click at [221, 54] on input "Aplicar" at bounding box center [231, 58] width 21 height 9
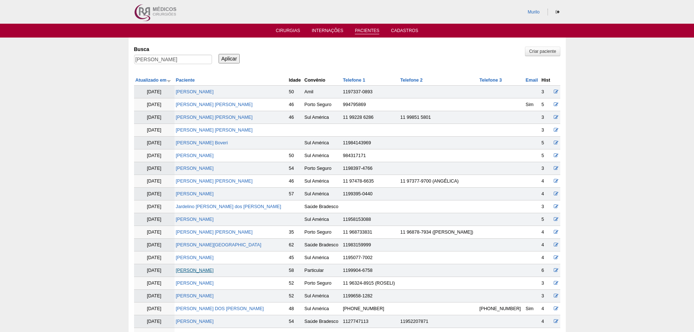
click at [214, 268] on link "[PERSON_NAME]" at bounding box center [195, 270] width 38 height 5
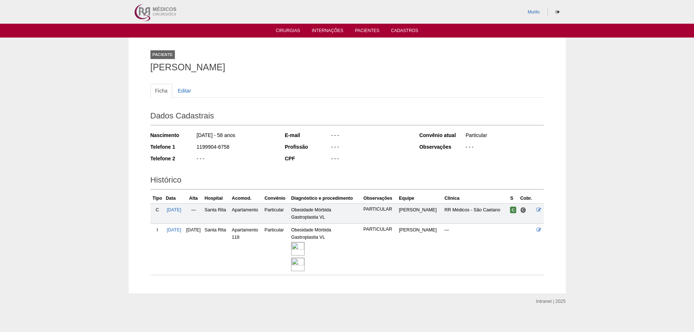
click at [304, 250] on img at bounding box center [297, 248] width 13 height 13
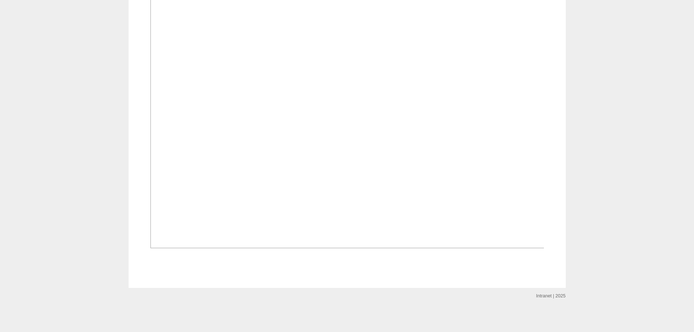
scroll to position [838, 0]
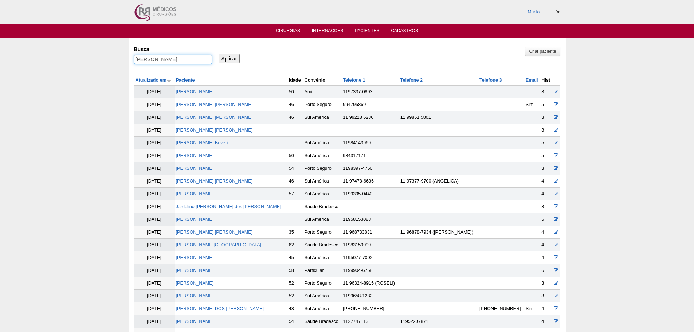
click at [154, 64] on input "Edson Marcelo Hungaro" at bounding box center [173, 59] width 78 height 9
paste input "IVISON [PERSON_NAME]"
type input "IVISON [PERSON_NAME]"
click at [219, 54] on input "Aplicar" at bounding box center [229, 58] width 21 height 9
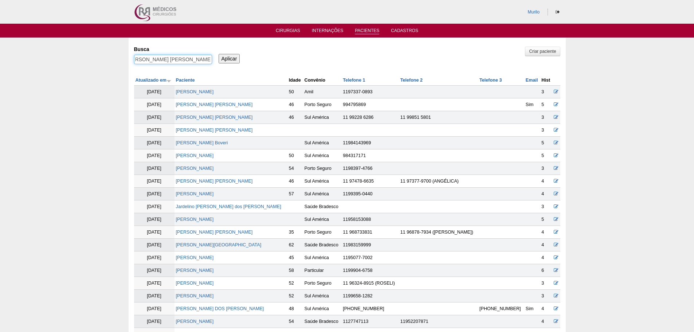
click at [219, 54] on input "Aplicar" at bounding box center [229, 58] width 21 height 9
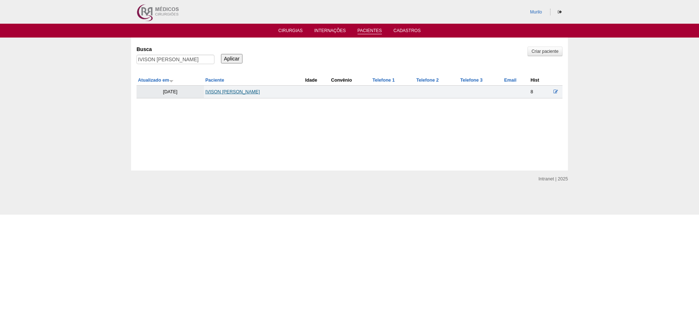
click at [205, 92] on link "IVISON [PERSON_NAME]" at bounding box center [232, 91] width 55 height 5
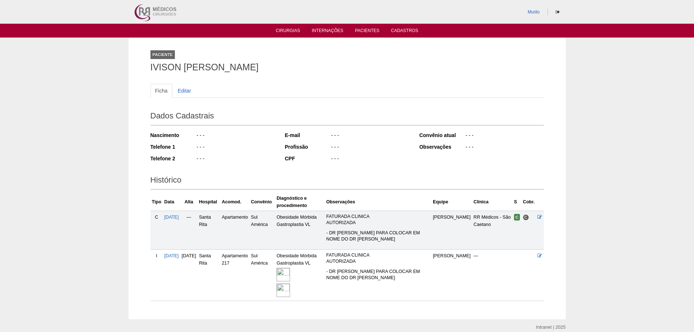
click at [290, 273] on img at bounding box center [282, 274] width 13 height 13
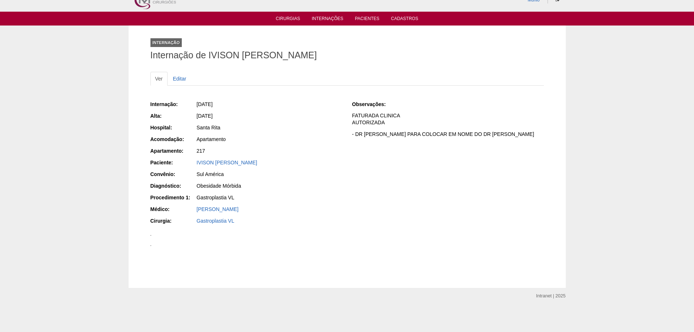
scroll to position [630, 0]
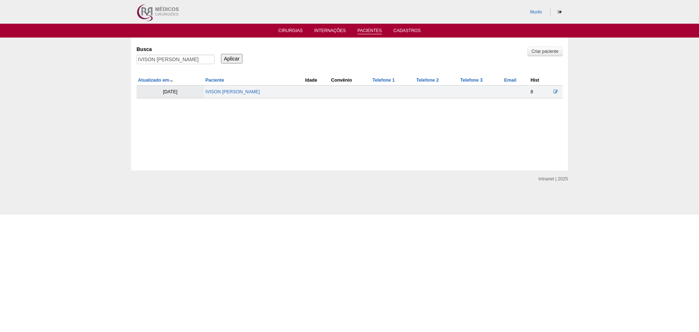
click at [164, 54] on div "Busca IVISON [PERSON_NAME]" at bounding box center [178, 55] width 83 height 25
click at [164, 60] on input "IVISON [PERSON_NAME]" at bounding box center [176, 59] width 78 height 9
paste input "Luciana Magni"
type input "Luciana Magni"
click at [221, 54] on input "Aplicar" at bounding box center [231, 58] width 21 height 9
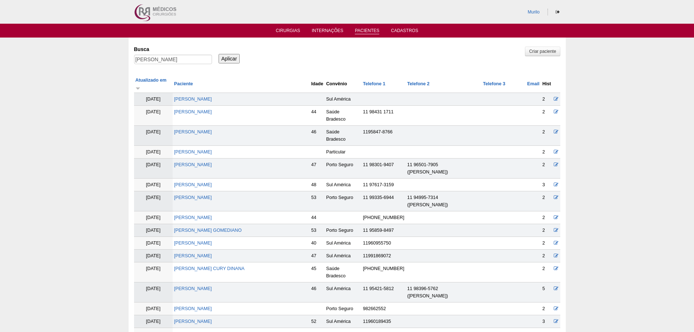
scroll to position [449, 0]
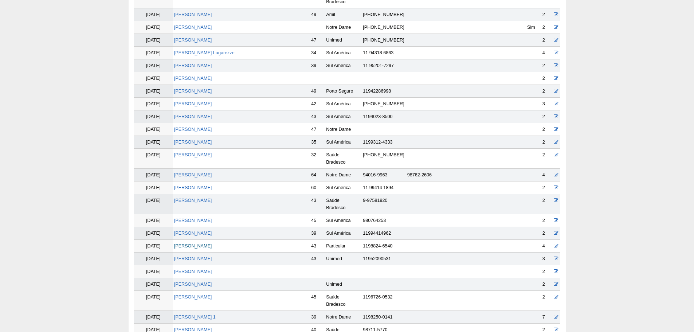
click at [195, 243] on link "[PERSON_NAME]" at bounding box center [193, 245] width 38 height 5
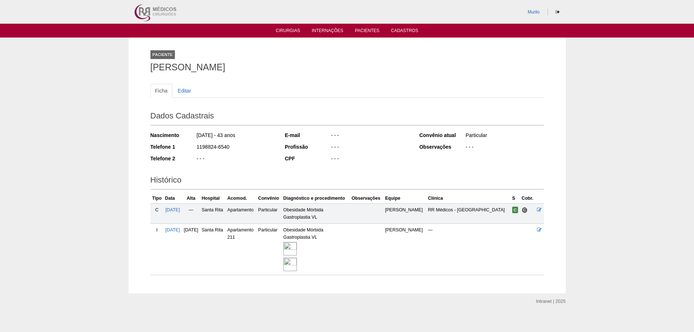
click at [297, 250] on img at bounding box center [289, 248] width 13 height 13
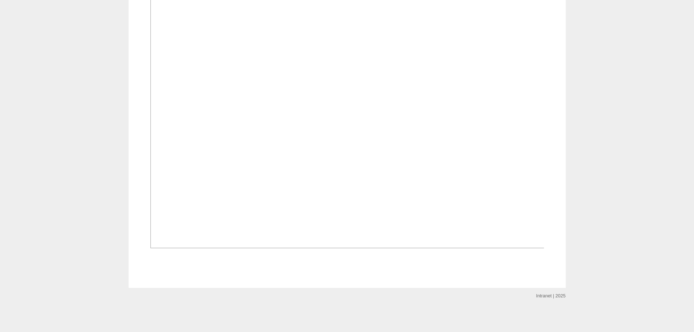
scroll to position [801, 0]
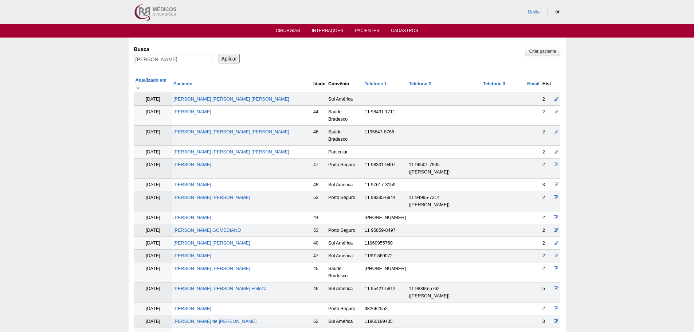
scroll to position [445, 0]
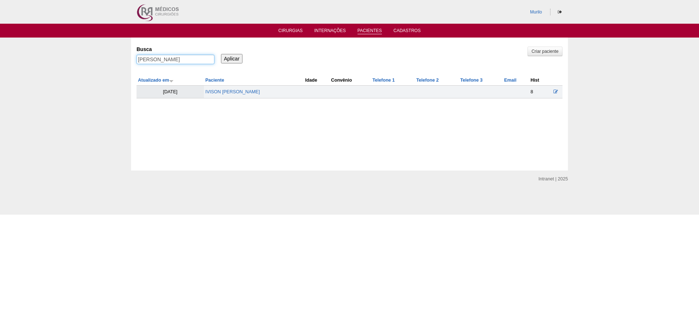
click at [165, 64] on input "Luciana Magni" at bounding box center [176, 59] width 78 height 9
paste input "[PERSON_NAME]"
type input "[PERSON_NAME]"
click at [221, 54] on input "Aplicar" at bounding box center [231, 58] width 21 height 9
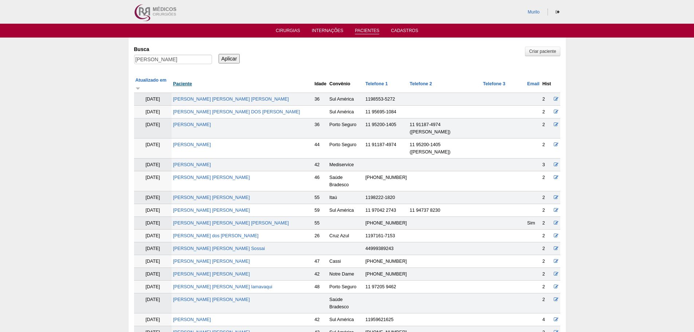
scroll to position [512, 0]
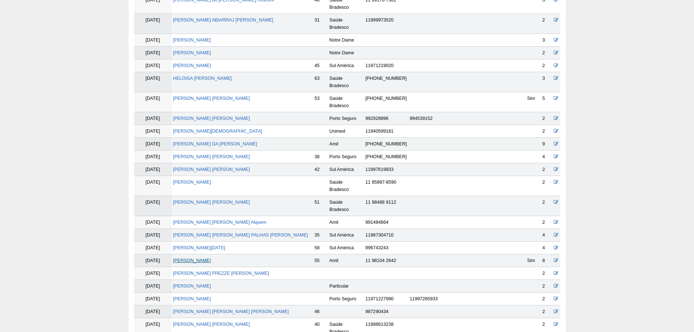
click at [204, 258] on link "[PERSON_NAME]" at bounding box center [192, 260] width 38 height 5
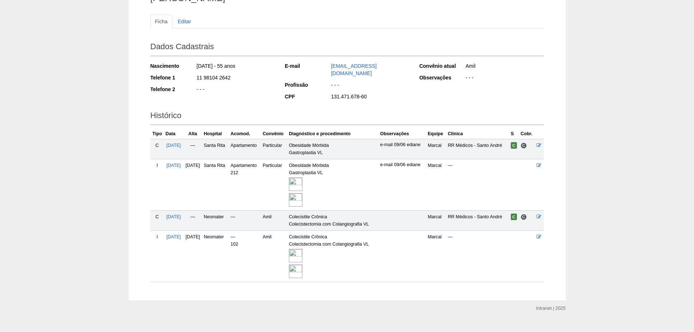
scroll to position [77, 0]
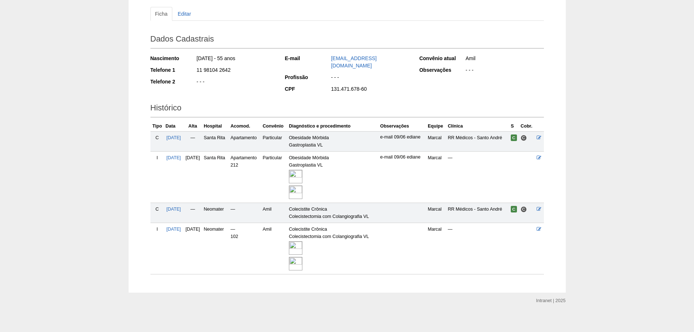
click at [302, 170] on img at bounding box center [295, 176] width 13 height 13
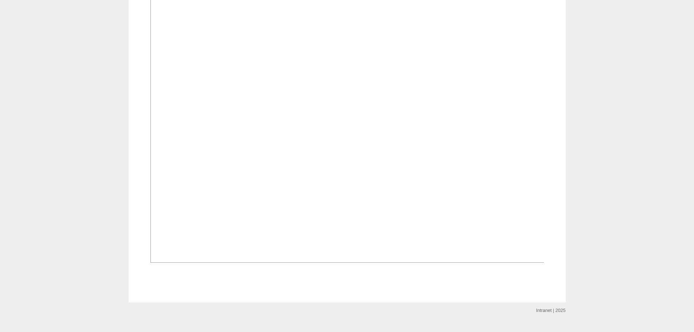
scroll to position [838, 0]
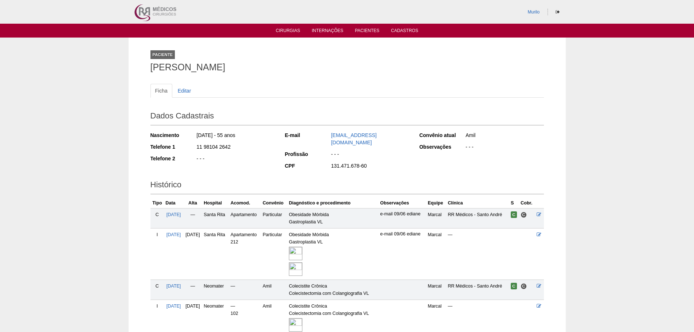
scroll to position [77, 0]
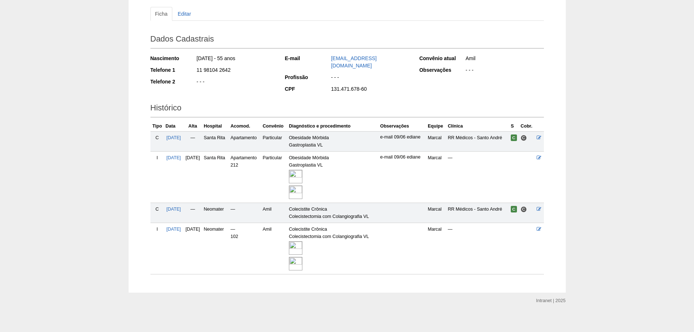
click at [302, 249] on img at bounding box center [295, 247] width 13 height 13
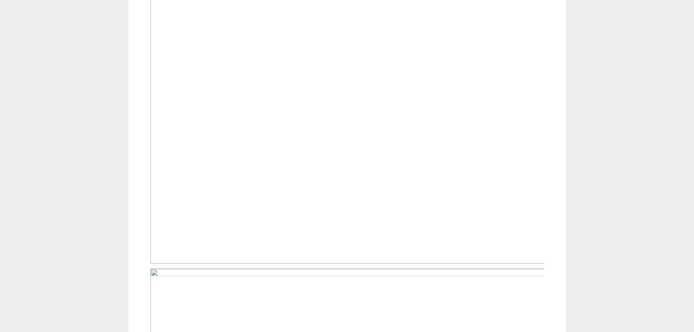
scroll to position [328, 0]
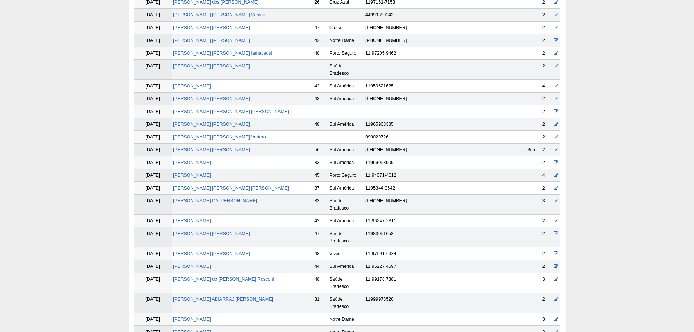
scroll to position [217, 0]
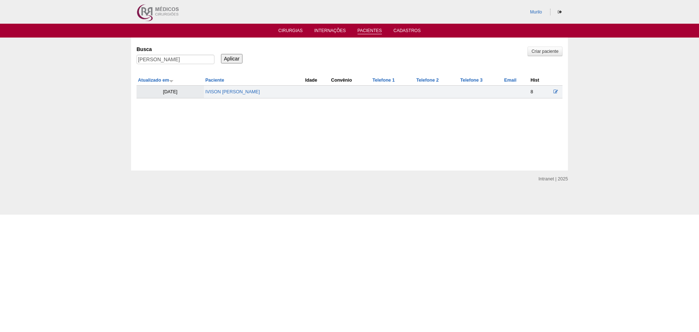
click at [193, 66] on div "[PERSON_NAME]" at bounding box center [176, 61] width 78 height 13
click at [193, 63] on input "Claudia Cirino" at bounding box center [176, 59] width 78 height 9
paste input "[PERSON_NAME]"
type input "[PERSON_NAME]"
click at [221, 54] on input "Aplicar" at bounding box center [231, 58] width 21 height 9
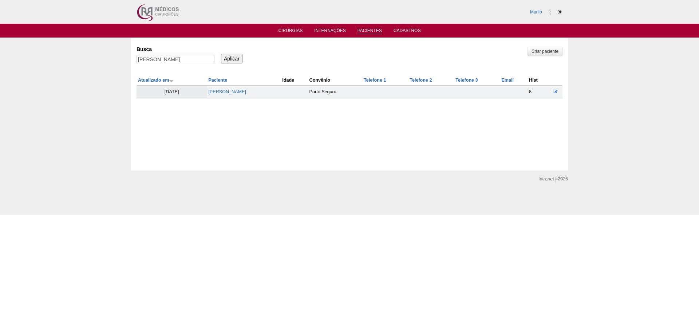
click at [243, 89] on td "[PERSON_NAME]" at bounding box center [244, 92] width 74 height 13
click at [245, 94] on link "[PERSON_NAME]" at bounding box center [227, 91] width 38 height 5
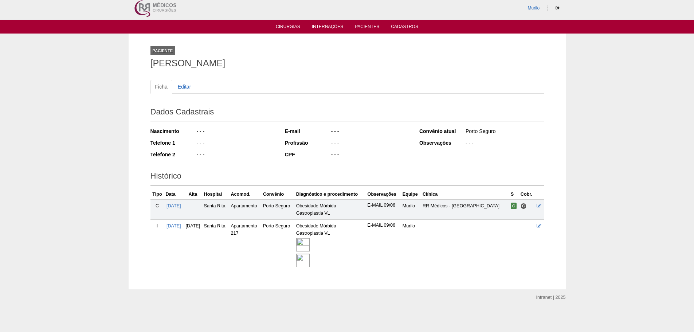
scroll to position [5, 0]
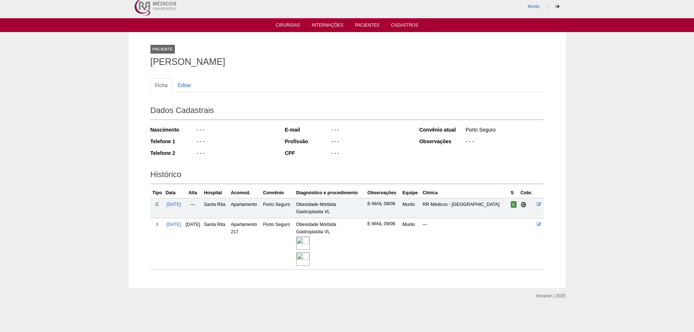
click at [310, 244] on img at bounding box center [302, 242] width 13 height 13
